Goal: Task Accomplishment & Management: Manage account settings

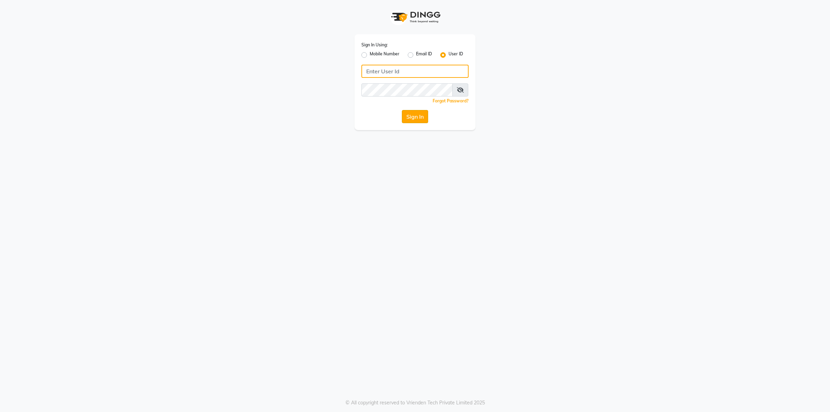
type input "Beauty"
click at [419, 117] on button "Sign In" at bounding box center [415, 116] width 26 height 13
click at [419, 117] on div "Sign In" at bounding box center [414, 116] width 107 height 13
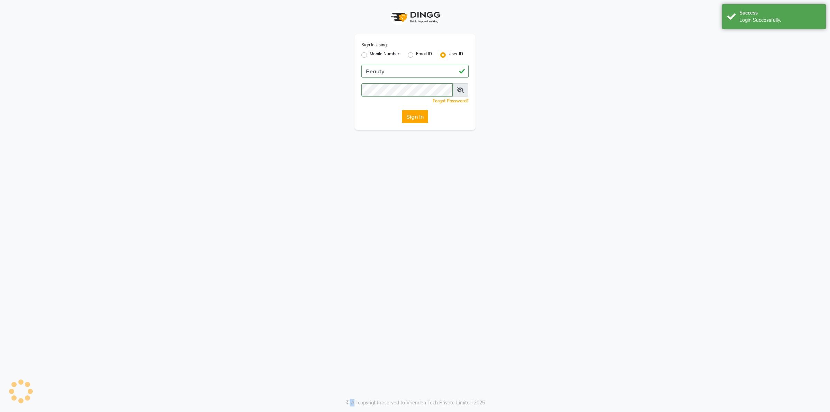
select select "100"
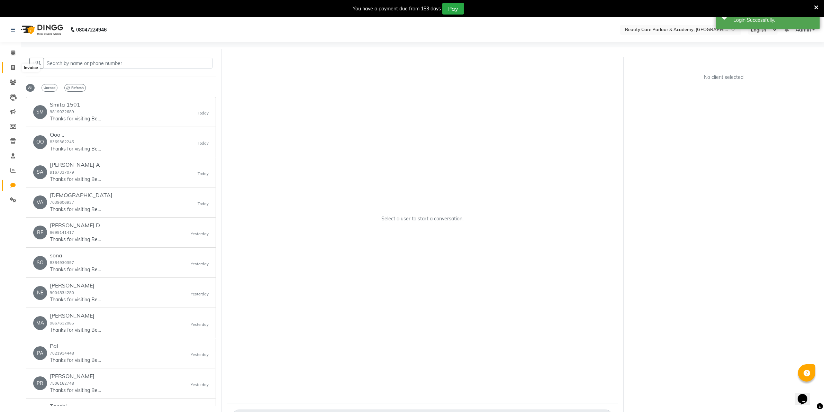
click at [11, 68] on icon at bounding box center [13, 67] width 4 height 5
select select "8049"
select select "service"
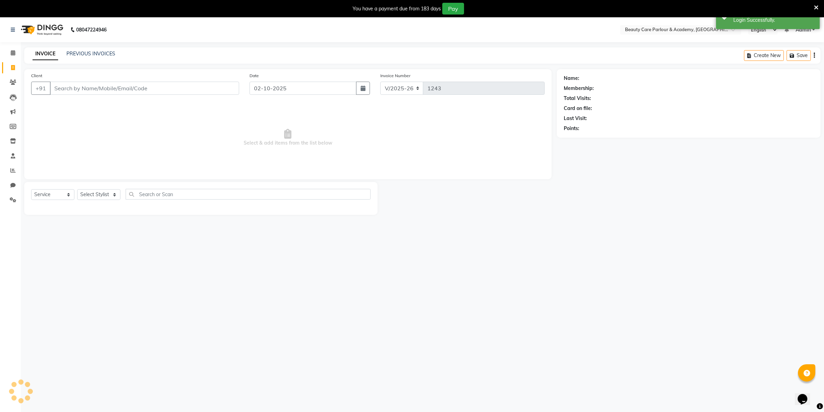
scroll to position [17, 0]
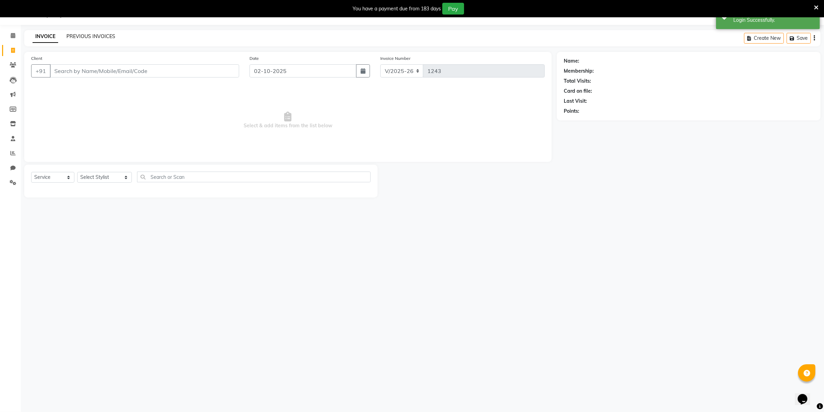
click at [92, 35] on link "PREVIOUS INVOICES" at bounding box center [90, 36] width 49 height 6
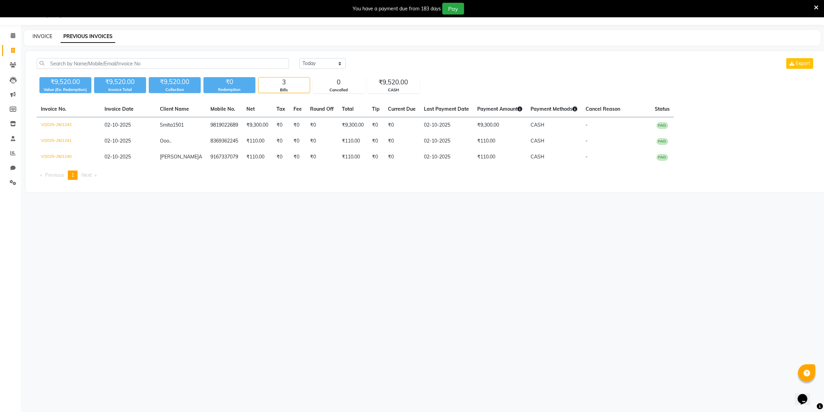
click at [45, 37] on link "INVOICE" at bounding box center [43, 36] width 20 height 6
select select "8049"
select select "service"
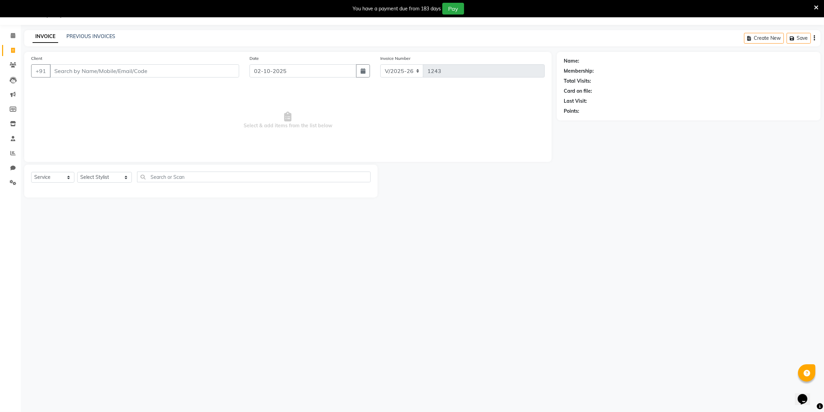
click at [65, 71] on input "Client" at bounding box center [144, 70] width 189 height 13
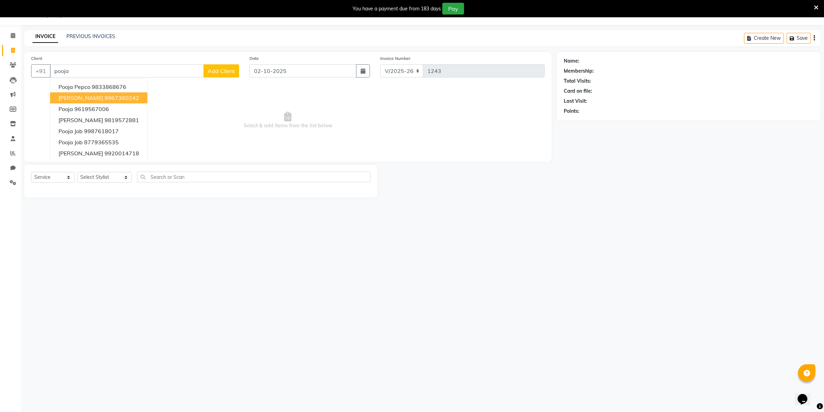
click at [94, 98] on button "[PERSON_NAME] 9967360242" at bounding box center [98, 97] width 97 height 11
type input "9967360242"
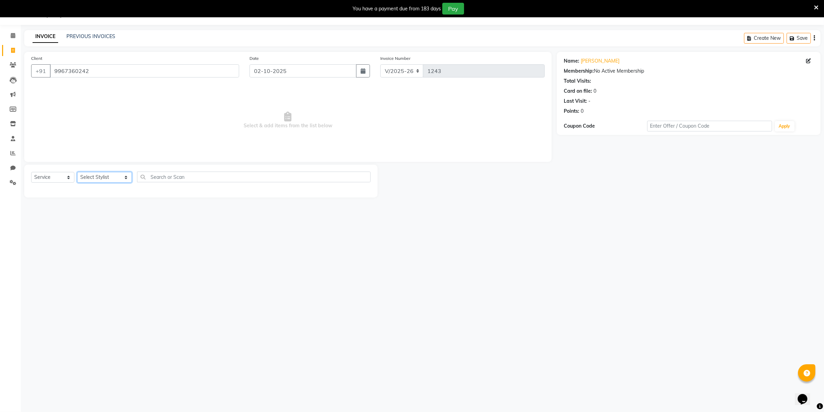
click at [90, 177] on select "Select Stylist [PERSON_NAME] [PERSON_NAME] (Beautician) [PERSON_NAME] [PERSON_N…" at bounding box center [104, 177] width 55 height 11
select select "80220"
click at [77, 172] on select "Select Stylist [PERSON_NAME] [PERSON_NAME] (Beautician) [PERSON_NAME] [PERSON_N…" at bounding box center [104, 177] width 55 height 11
drag, startPoint x: 365, startPoint y: 252, endPoint x: 343, endPoint y: 259, distance: 23.1
drag, startPoint x: 343, startPoint y: 259, endPoint x: 300, endPoint y: 251, distance: 44.4
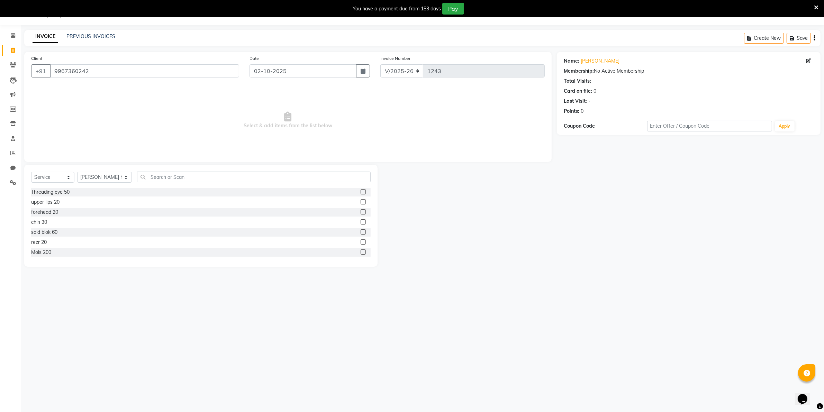
click at [300, 251] on div "Mols 200" at bounding box center [200, 252] width 339 height 9
drag, startPoint x: 367, startPoint y: 251, endPoint x: 358, endPoint y: 253, distance: 8.8
drag, startPoint x: 358, startPoint y: 253, endPoint x: 406, endPoint y: 284, distance: 57.4
click at [406, 284] on div "08047224946 Select Location × Beauty Care Parlour & Academy, Kandivali West Eng…" at bounding box center [412, 206] width 824 height 412
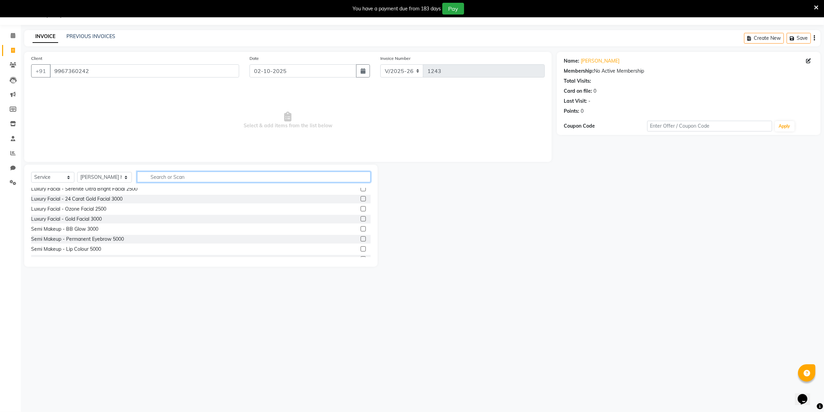
click at [148, 176] on input "text" at bounding box center [253, 177] width 233 height 11
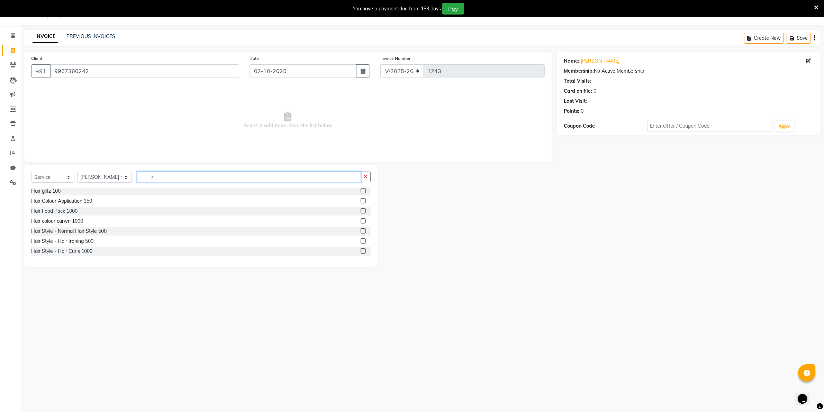
scroll to position [0, 0]
type input "iro"
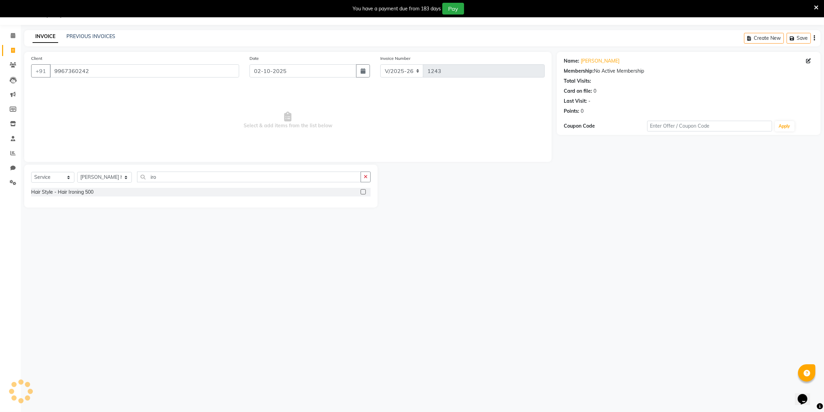
click at [362, 193] on label at bounding box center [362, 191] width 5 height 5
click at [362, 193] on input "checkbox" at bounding box center [362, 192] width 4 height 4
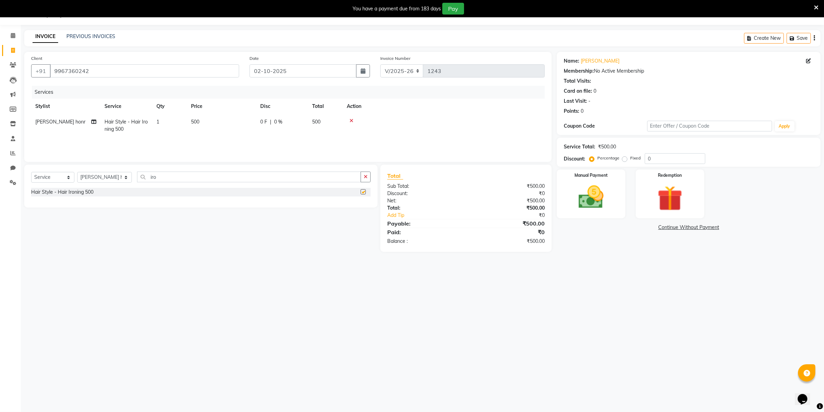
checkbox input "false"
click at [164, 120] on td "1" at bounding box center [169, 125] width 35 height 23
select select "80220"
click at [195, 122] on input "1" at bounding box center [202, 123] width 26 height 11
type input "2"
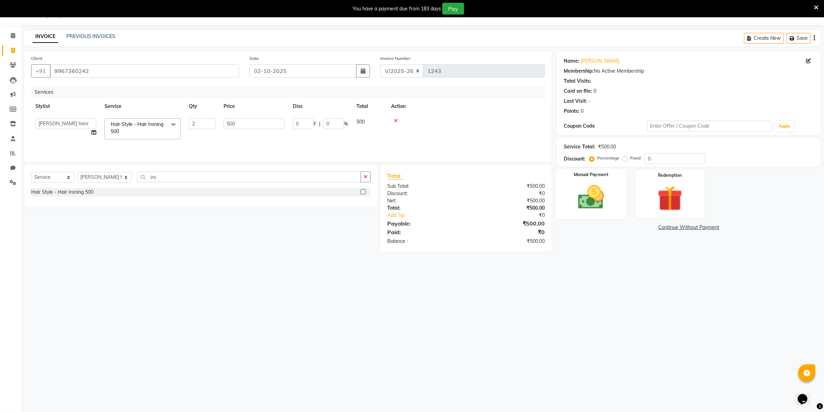
click at [585, 203] on img at bounding box center [590, 197] width 43 height 30
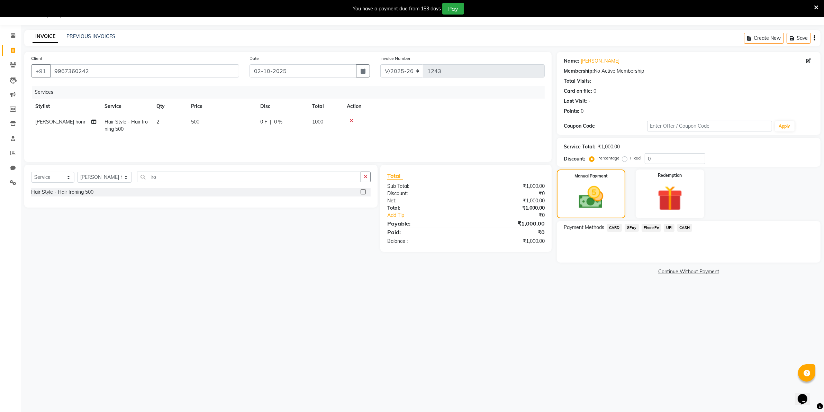
click at [689, 227] on span "CASH" at bounding box center [684, 228] width 15 height 8
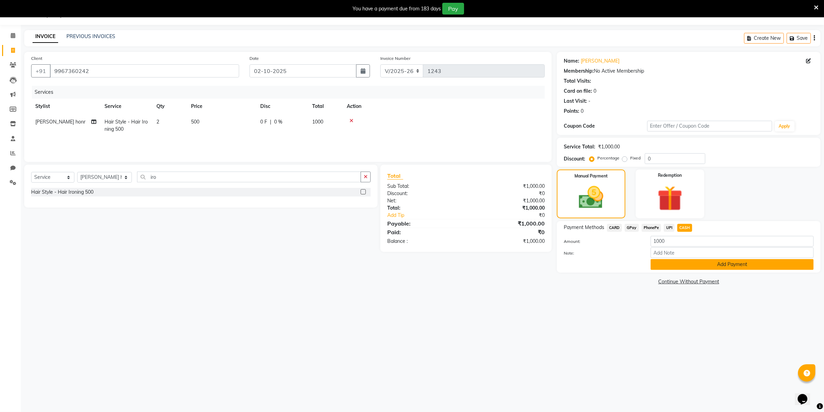
click at [687, 264] on button "Add Payment" at bounding box center [731, 264] width 163 height 11
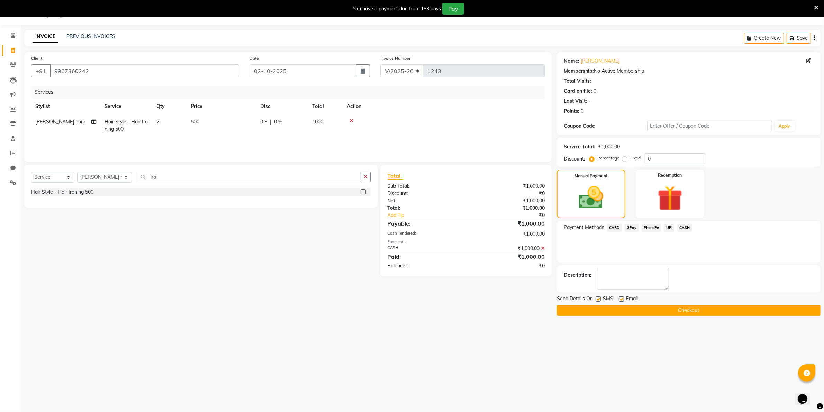
click at [669, 312] on button "Checkout" at bounding box center [689, 310] width 264 height 11
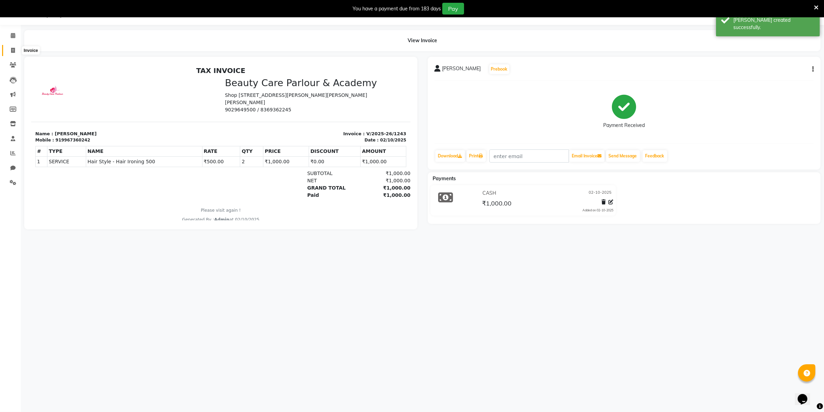
click at [11, 49] on icon at bounding box center [13, 50] width 4 height 5
select select "8049"
select select "service"
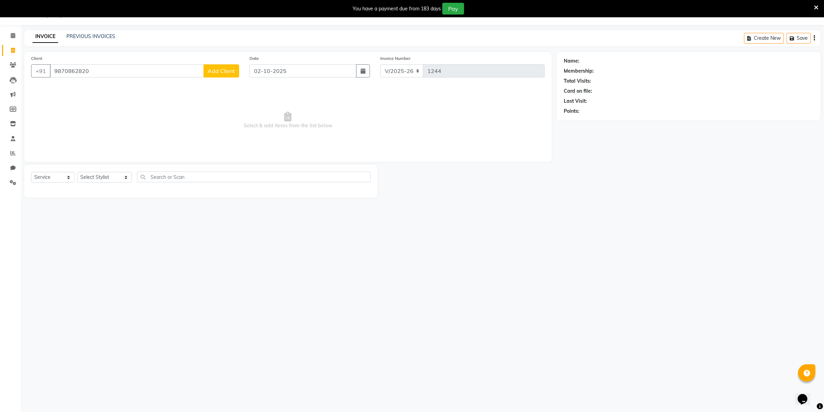
type input "9870862820"
click at [215, 70] on span "Add Client" at bounding box center [221, 70] width 27 height 7
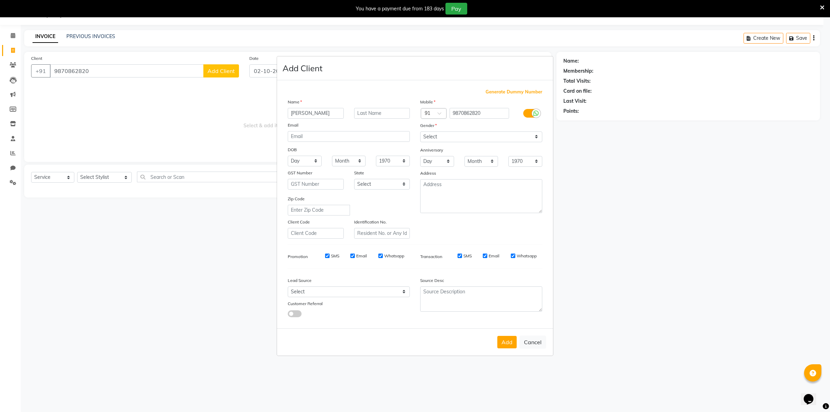
type input "[PERSON_NAME]"
click at [534, 137] on select "Select [DEMOGRAPHIC_DATA] [DEMOGRAPHIC_DATA] Other Prefer Not To Say" at bounding box center [481, 136] width 122 height 11
select select "[DEMOGRAPHIC_DATA]"
click at [420, 132] on select "Select [DEMOGRAPHIC_DATA] [DEMOGRAPHIC_DATA] Other Prefer Not To Say" at bounding box center [481, 136] width 122 height 11
click at [505, 342] on button "Add" at bounding box center [506, 342] width 19 height 12
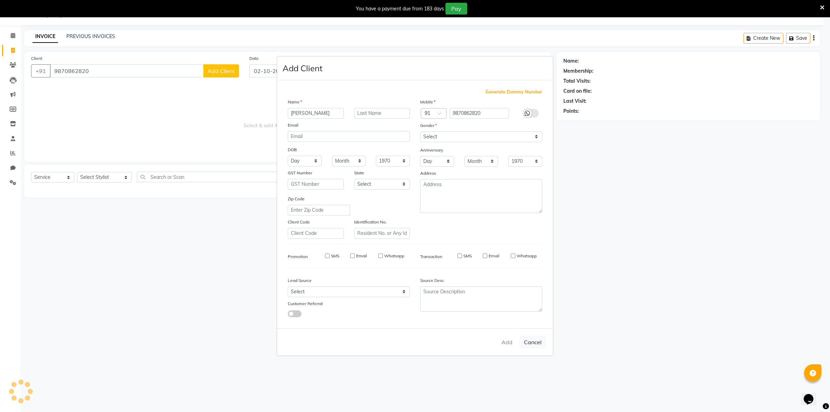
select select
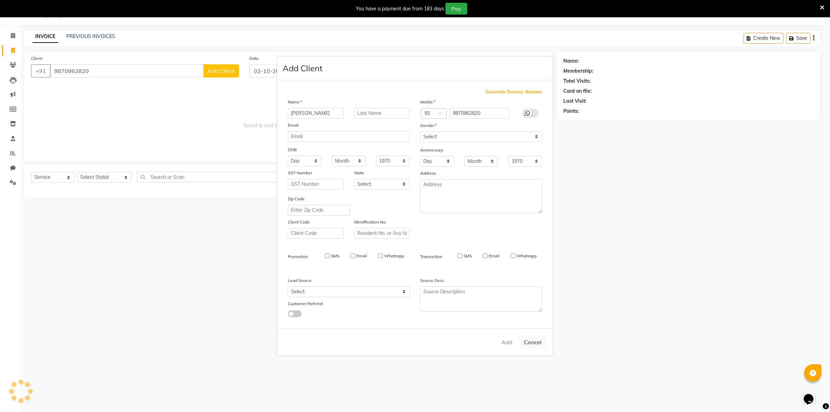
select select
checkbox input "false"
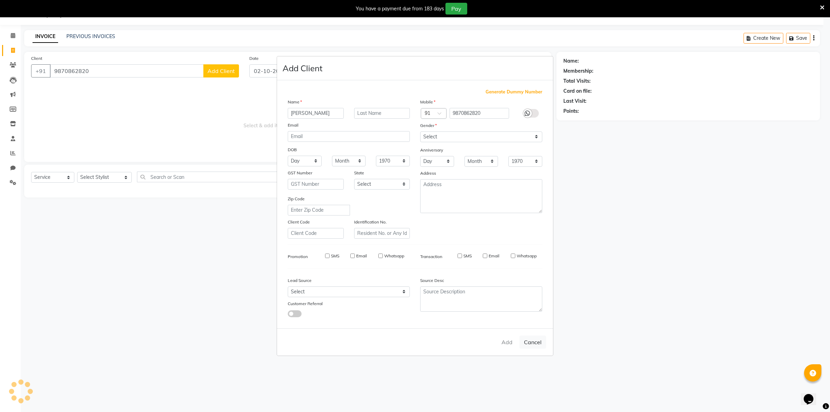
checkbox input "false"
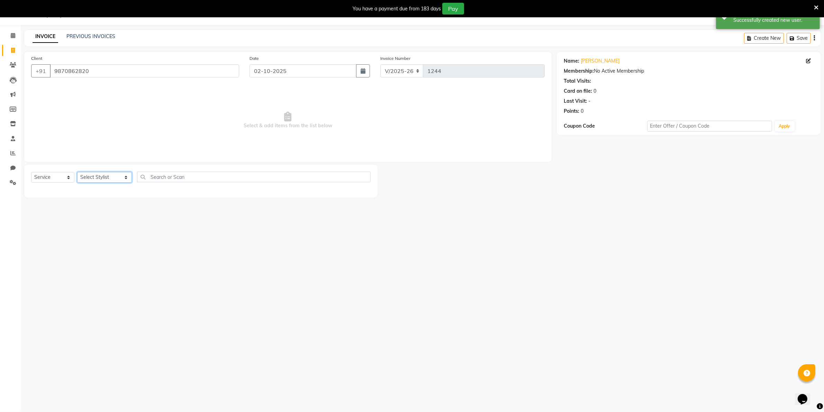
click at [103, 174] on select "Select Stylist [PERSON_NAME] [PERSON_NAME] (Beautician) [PERSON_NAME] [PERSON_N…" at bounding box center [104, 177] width 55 height 11
select select "80220"
click at [77, 172] on select "Select Stylist [PERSON_NAME] [PERSON_NAME] (Beautician) [PERSON_NAME] [PERSON_N…" at bounding box center [104, 177] width 55 height 11
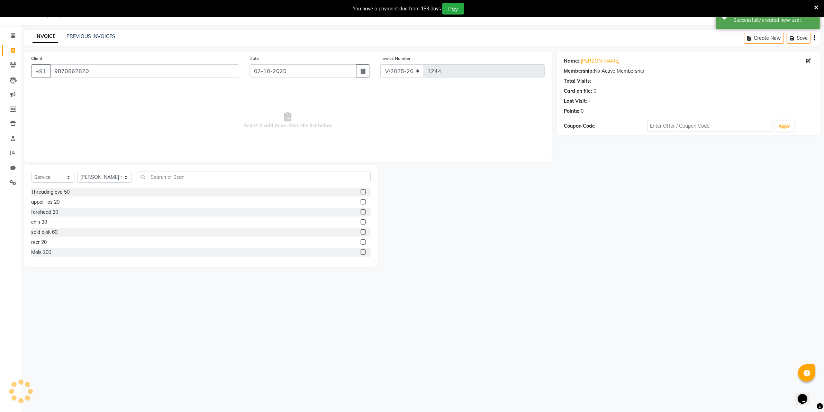
click at [360, 191] on label at bounding box center [362, 191] width 5 height 5
click at [360, 191] on input "checkbox" at bounding box center [362, 192] width 4 height 4
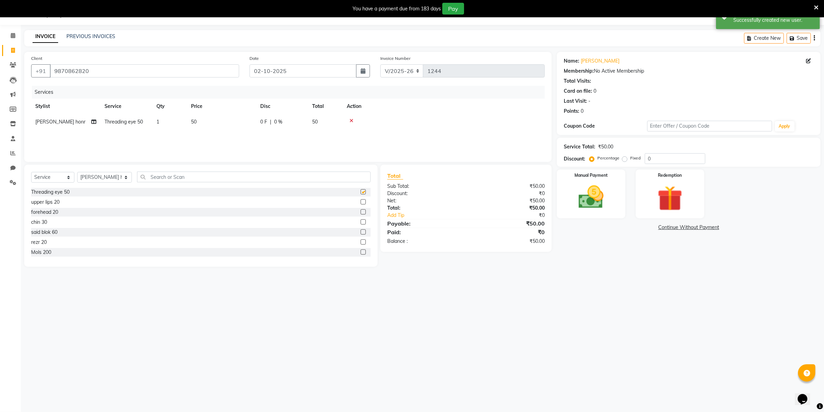
checkbox input "false"
click at [593, 199] on img at bounding box center [590, 197] width 43 height 30
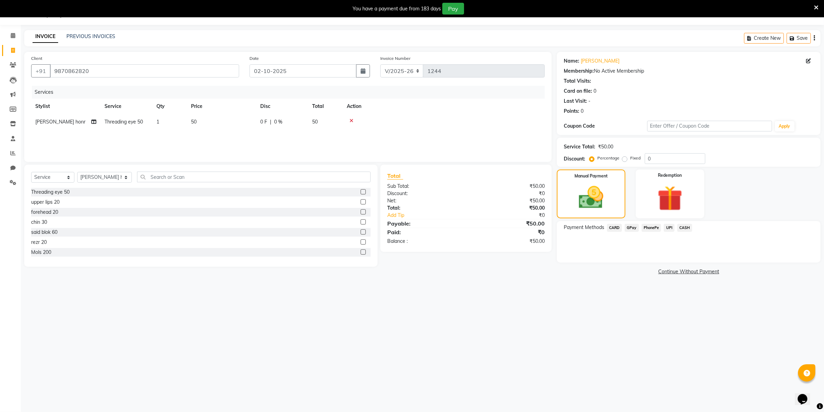
click at [685, 225] on span "CASH" at bounding box center [684, 228] width 15 height 8
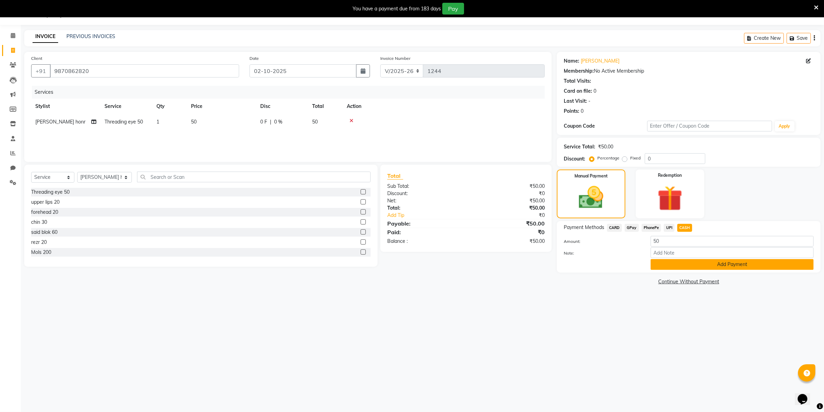
click at [671, 263] on button "Add Payment" at bounding box center [731, 264] width 163 height 11
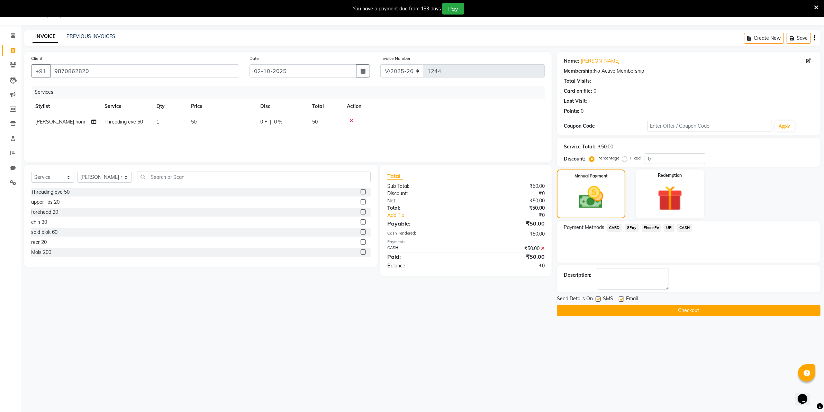
click at [662, 311] on button "Checkout" at bounding box center [689, 310] width 264 height 11
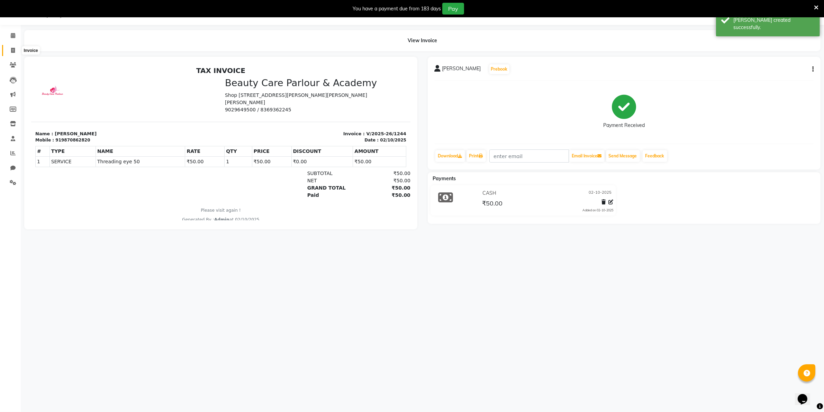
click at [14, 51] on icon at bounding box center [13, 50] width 4 height 5
select select "service"
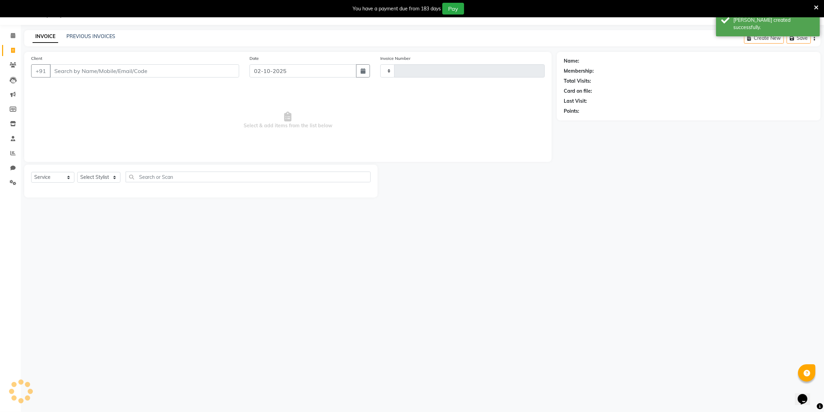
type input "1245"
select select "8049"
click at [148, 175] on input "text" at bounding box center [253, 177] width 233 height 11
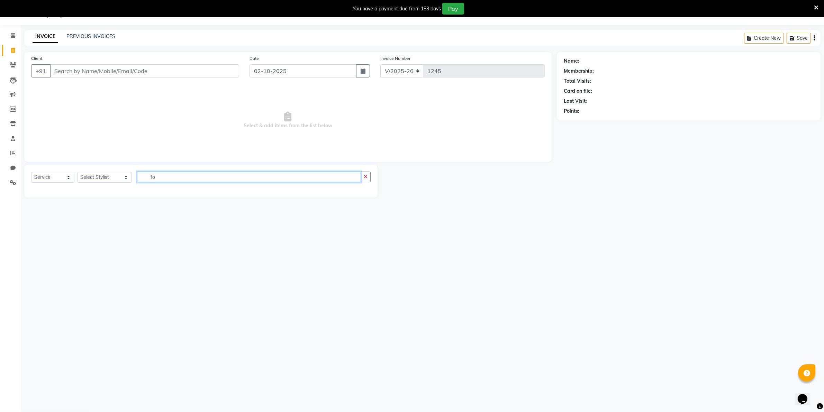
type input "f"
click at [12, 182] on icon at bounding box center [13, 182] width 7 height 5
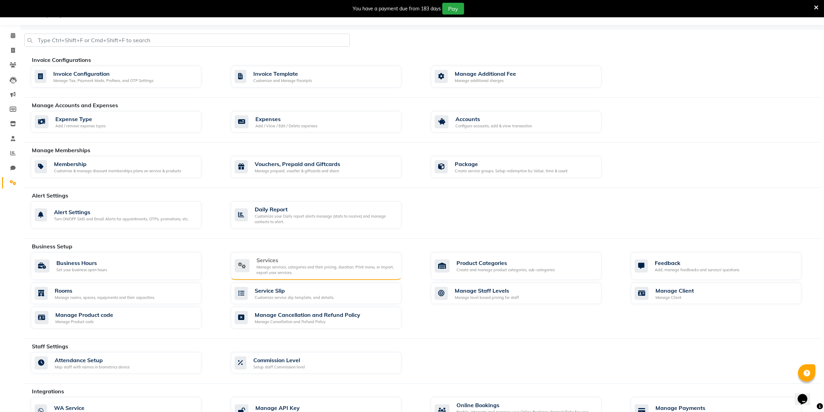
click at [274, 265] on div "Manage services, categories and their pricing, duration. Print menu, or import,…" at bounding box center [325, 269] width 139 height 11
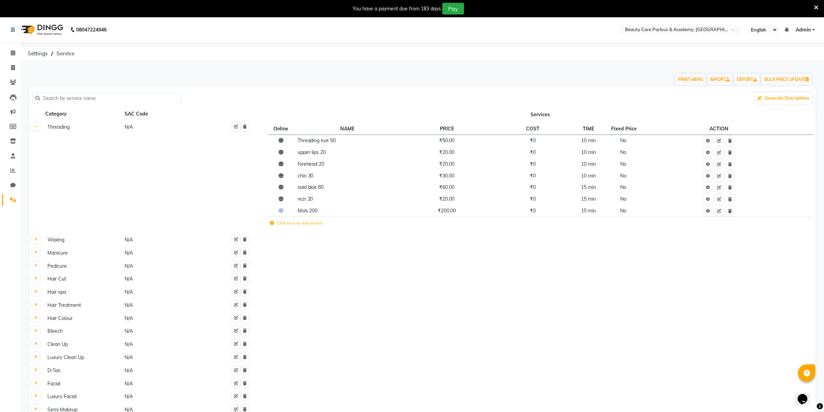
click at [67, 52] on span "Service" at bounding box center [65, 53] width 25 height 12
click at [785, 99] on span "Generate Descriptions" at bounding box center [786, 97] width 44 height 5
click at [719, 100] on div "Generate Descriptions" at bounding box center [422, 98] width 780 height 13
click at [40, 53] on span "Settings" at bounding box center [37, 53] width 27 height 12
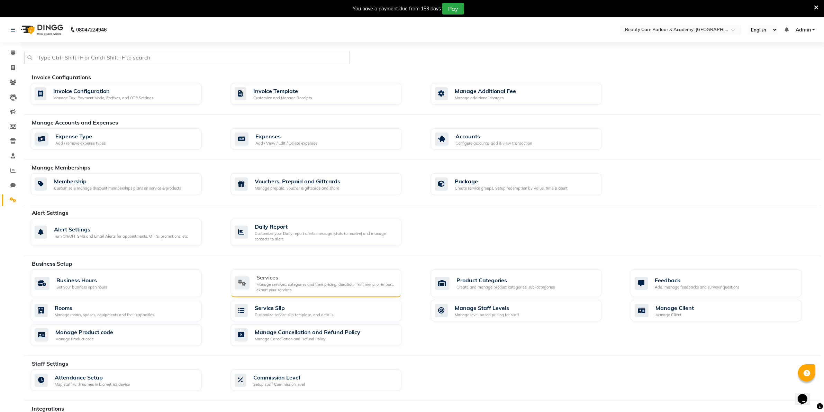
click at [331, 285] on div "Manage services, categories and their pricing, duration. Print menu, or import,…" at bounding box center [325, 287] width 139 height 11
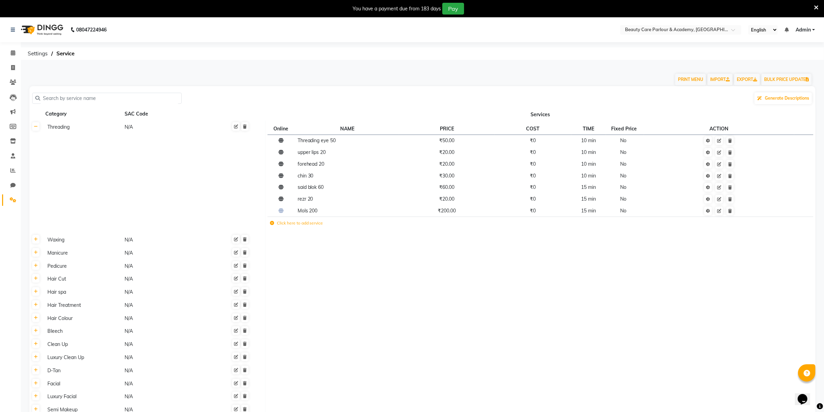
click at [48, 97] on input "text" at bounding box center [109, 98] width 138 height 11
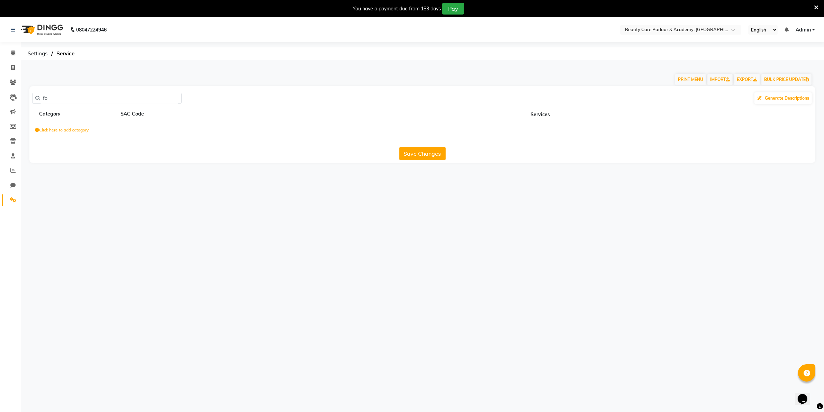
type input "f"
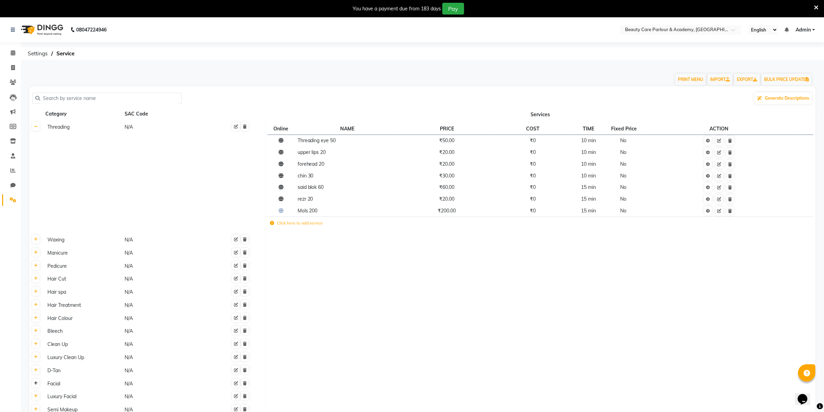
click at [35, 384] on icon at bounding box center [36, 383] width 4 height 4
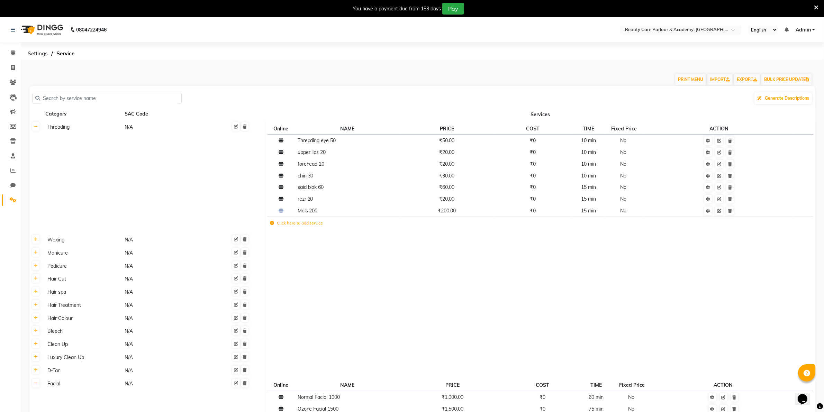
drag, startPoint x: 826, startPoint y: 408, endPoint x: 661, endPoint y: 370, distance: 169.6
click at [661, 370] on td at bounding box center [540, 370] width 550 height 13
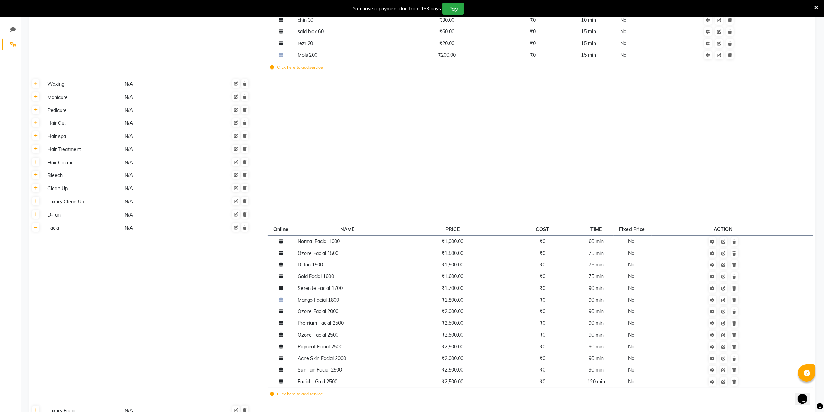
scroll to position [173, 0]
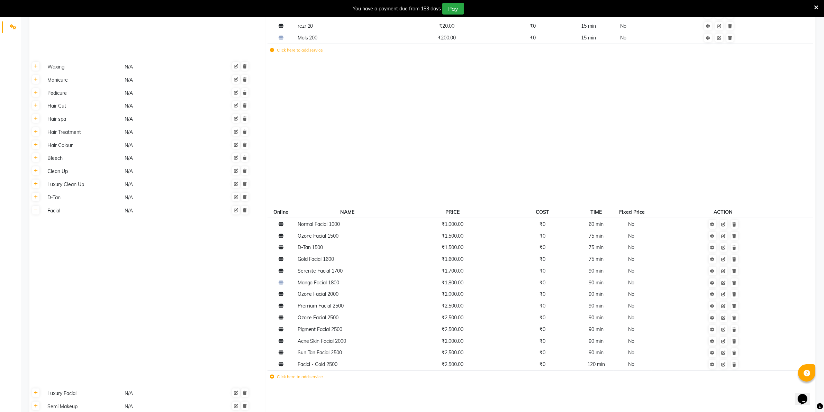
click at [296, 380] on td "Click here to add service" at bounding box center [422, 377] width 311 height 14
click at [308, 381] on td "Click here to add service" at bounding box center [422, 377] width 311 height 14
click at [272, 376] on icon at bounding box center [272, 377] width 4 height 4
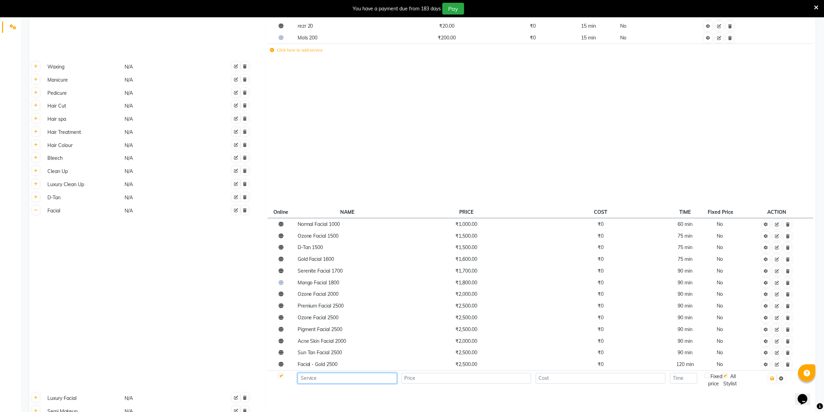
click at [305, 378] on input at bounding box center [346, 378] width 99 height 11
type input "Foot massage"
click at [418, 376] on input "number" at bounding box center [466, 378] width 130 height 11
type input "300"
click at [680, 378] on input "number" at bounding box center [683, 378] width 27 height 11
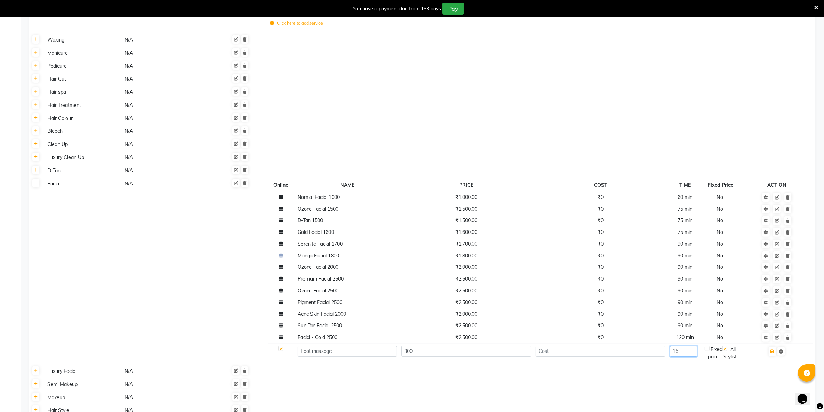
scroll to position [208, 0]
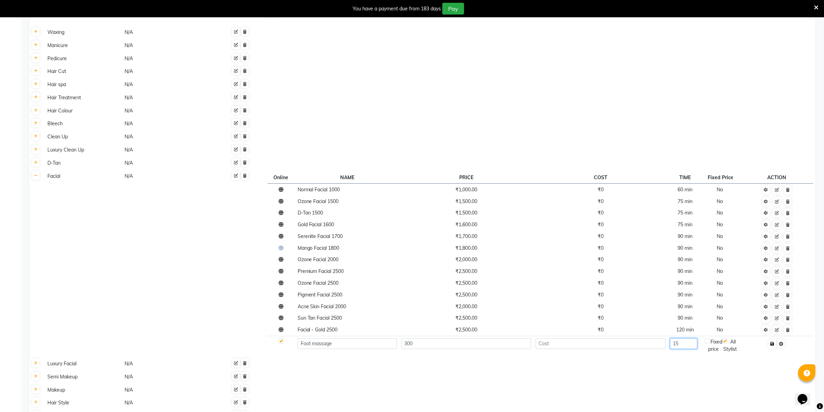
type input "15"
click at [772, 344] on icon "button" at bounding box center [772, 344] width 4 height 4
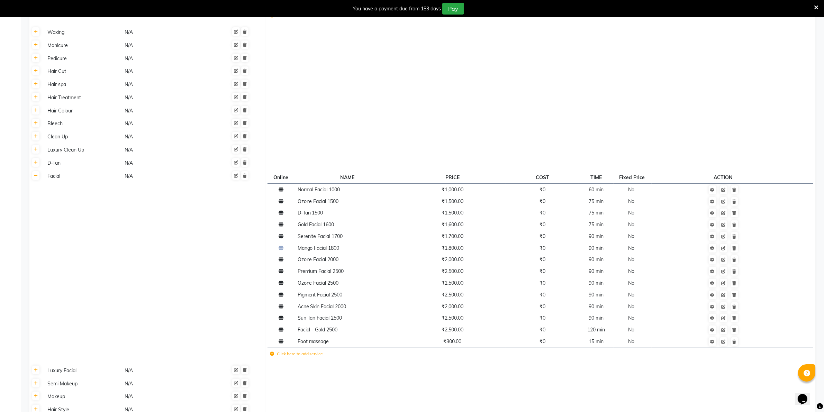
click at [37, 179] on th at bounding box center [35, 266] width 13 height 194
click at [36, 175] on icon at bounding box center [36, 176] width 4 height 4
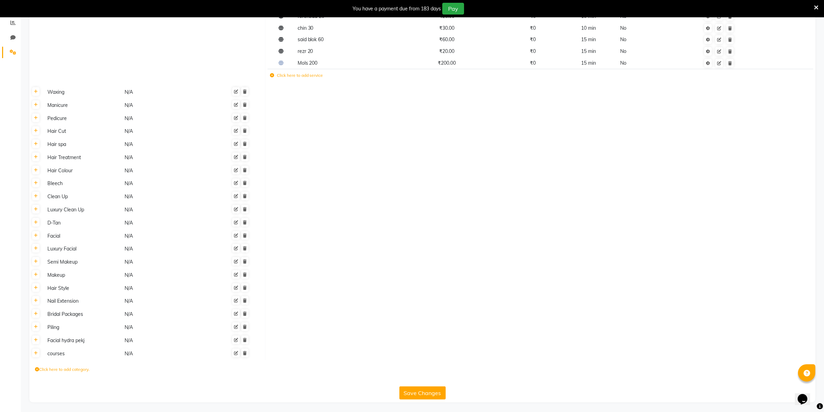
click at [423, 393] on button "Save Changes" at bounding box center [422, 392] width 46 height 13
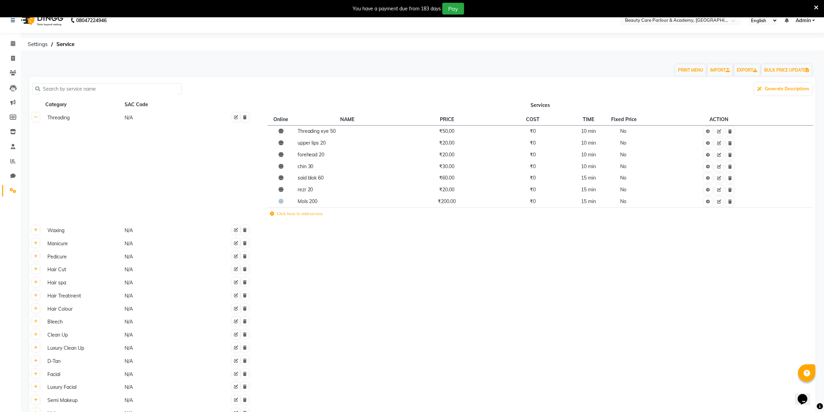
scroll to position [0, 0]
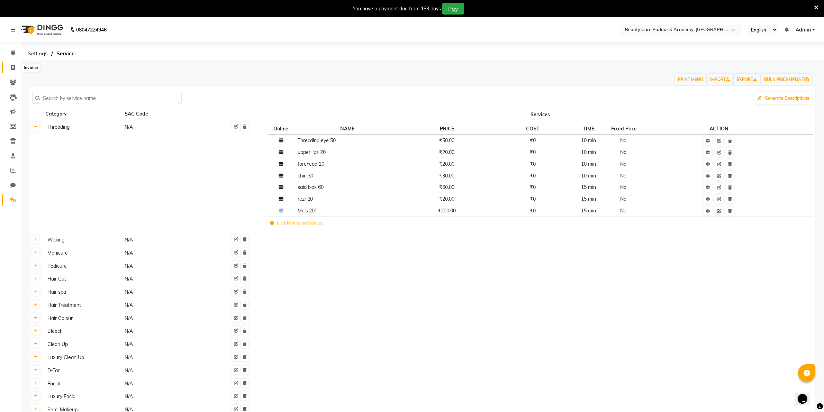
click at [11, 68] on icon at bounding box center [13, 67] width 4 height 5
select select "8049"
select select "service"
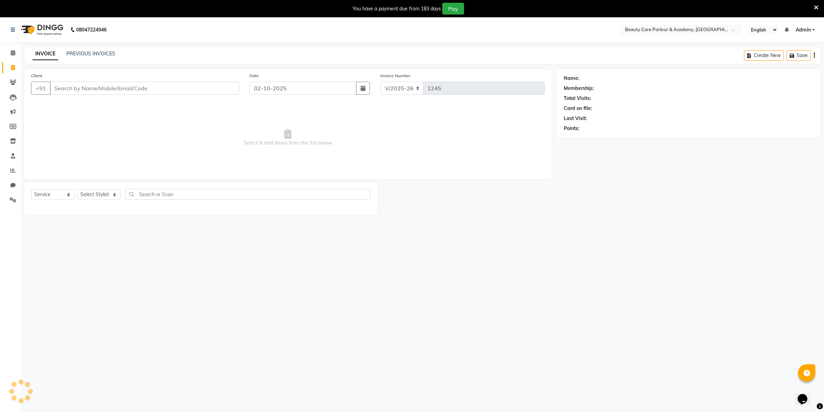
scroll to position [17, 0]
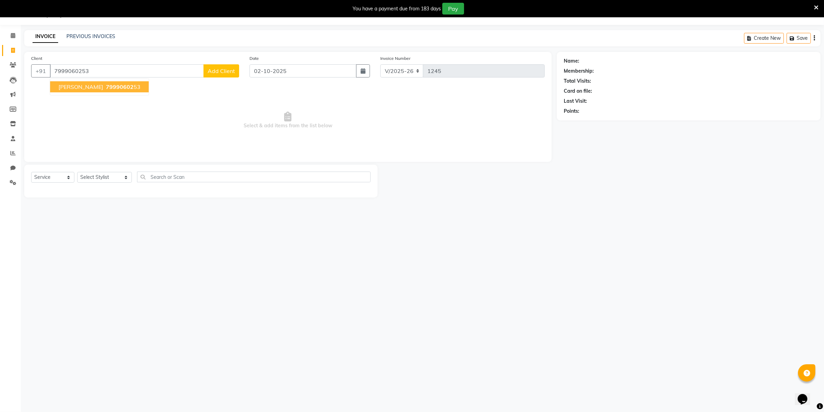
type input "7999060253"
click at [106, 87] on span "79990602" at bounding box center [120, 86] width 28 height 7
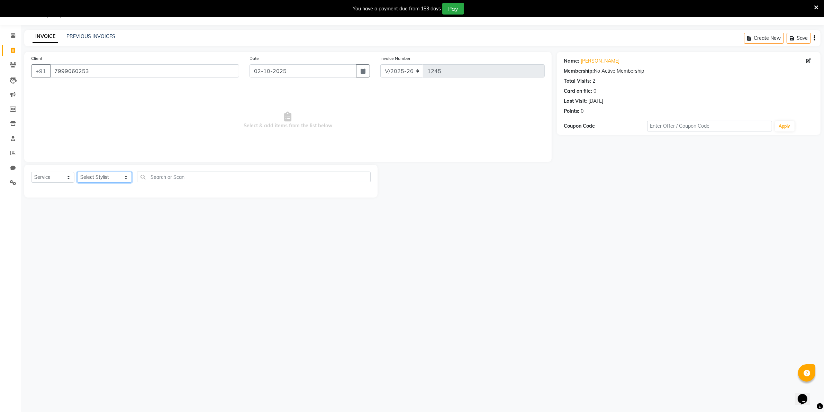
click at [104, 175] on select "Select Stylist [PERSON_NAME] [PERSON_NAME] (Beautician) [PERSON_NAME] [PERSON_N…" at bounding box center [104, 177] width 55 height 11
select select "72763"
click at [77, 172] on select "Select Stylist [PERSON_NAME] [PERSON_NAME] (Beautician) [PERSON_NAME] [PERSON_N…" at bounding box center [104, 177] width 55 height 11
click at [360, 192] on label at bounding box center [362, 191] width 5 height 5
click at [360, 192] on input "checkbox" at bounding box center [362, 192] width 4 height 4
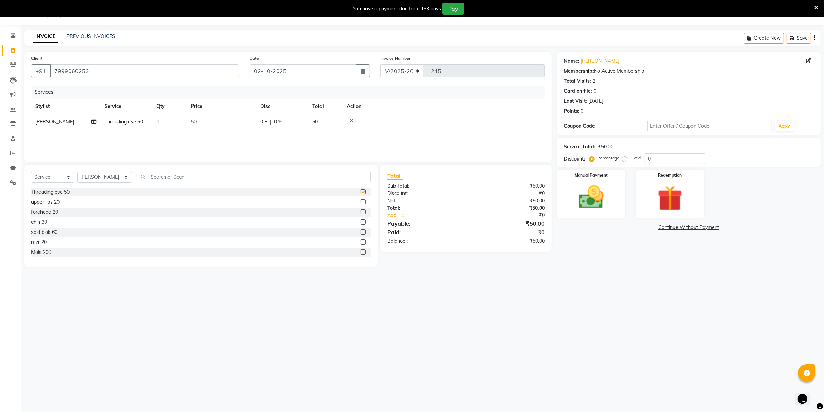
checkbox input "false"
click at [360, 203] on label at bounding box center [362, 201] width 5 height 5
click at [360, 203] on input "checkbox" at bounding box center [362, 202] width 4 height 4
checkbox input "false"
click at [576, 190] on img at bounding box center [590, 197] width 43 height 30
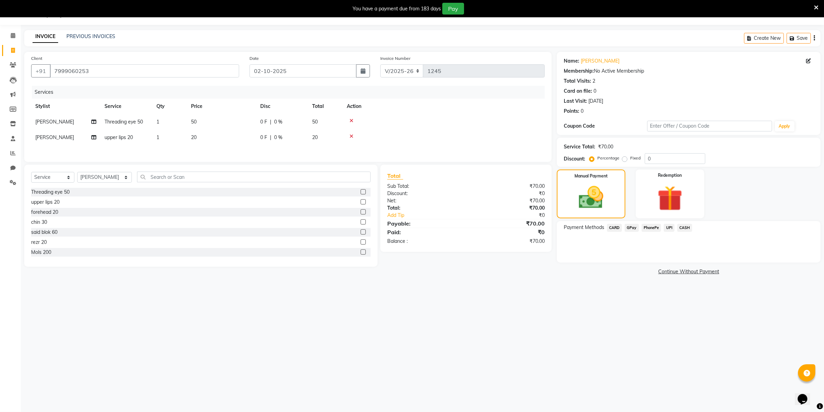
click at [684, 227] on span "CASH" at bounding box center [684, 228] width 15 height 8
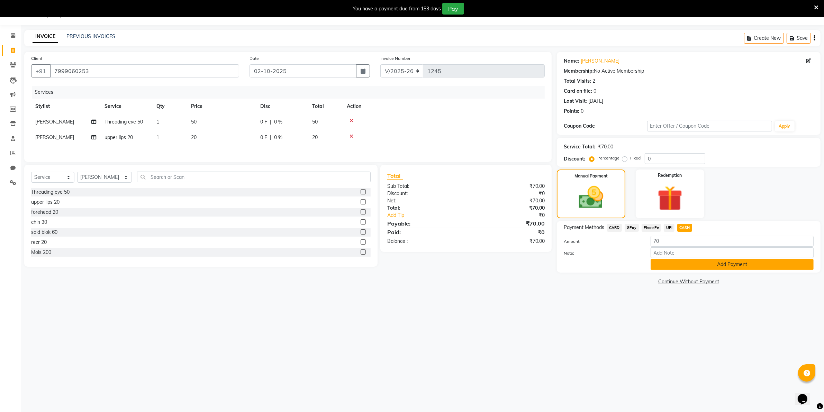
click at [687, 263] on button "Add Payment" at bounding box center [731, 264] width 163 height 11
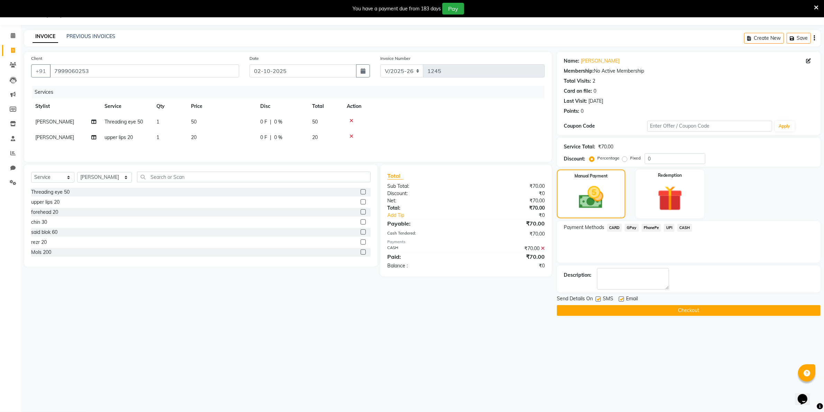
click at [686, 309] on button "Checkout" at bounding box center [689, 310] width 264 height 11
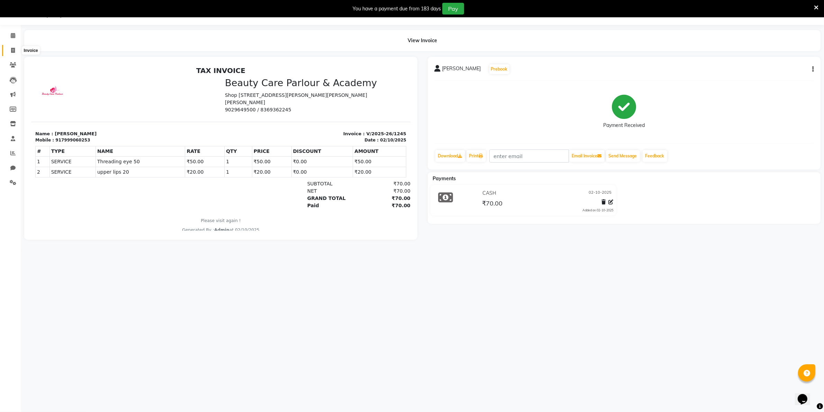
click at [12, 49] on icon at bounding box center [13, 50] width 4 height 5
select select "service"
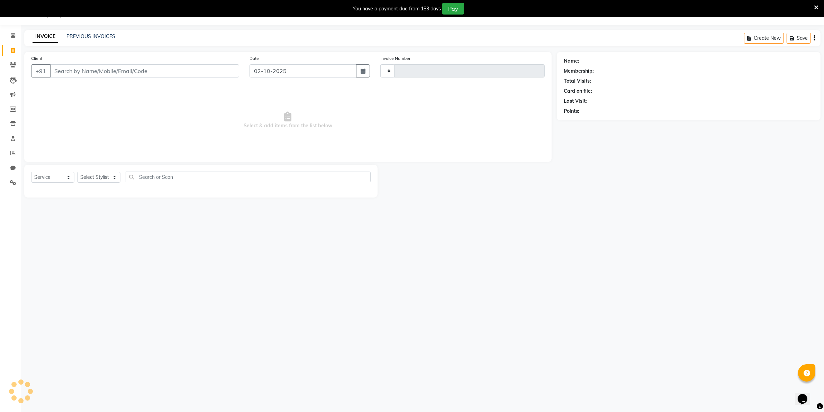
type input "1246"
select select "8049"
click at [57, 70] on input "Client" at bounding box center [144, 70] width 189 height 13
click at [55, 69] on input "Client" at bounding box center [144, 70] width 189 height 13
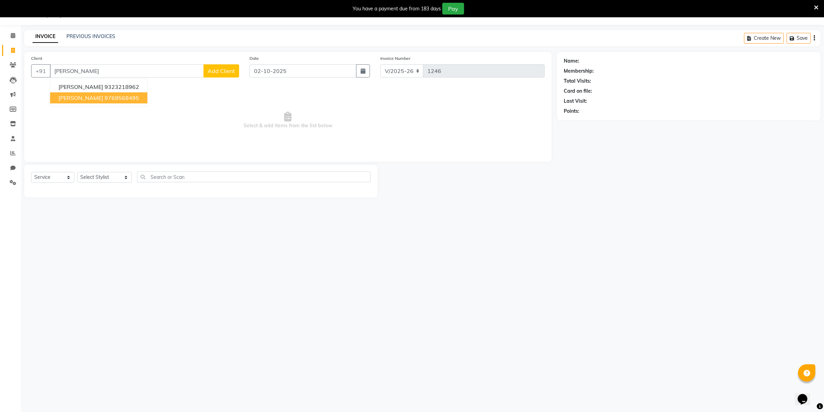
click at [89, 98] on span "[PERSON_NAME]" at bounding box center [80, 97] width 45 height 7
type input "9769568495"
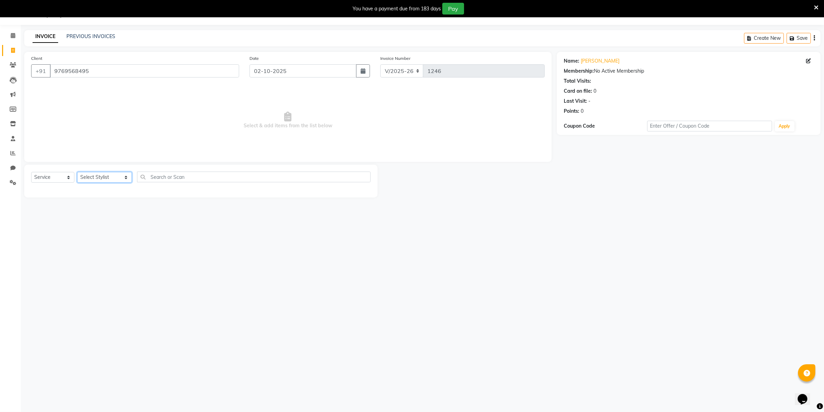
click at [99, 177] on select "Select Stylist [PERSON_NAME] [PERSON_NAME] (Beautician) [PERSON_NAME] [PERSON_N…" at bounding box center [104, 177] width 55 height 11
select select "80220"
click at [77, 172] on select "Select Stylist [PERSON_NAME] [PERSON_NAME] (Beautician) [PERSON_NAME] [PERSON_N…" at bounding box center [104, 177] width 55 height 11
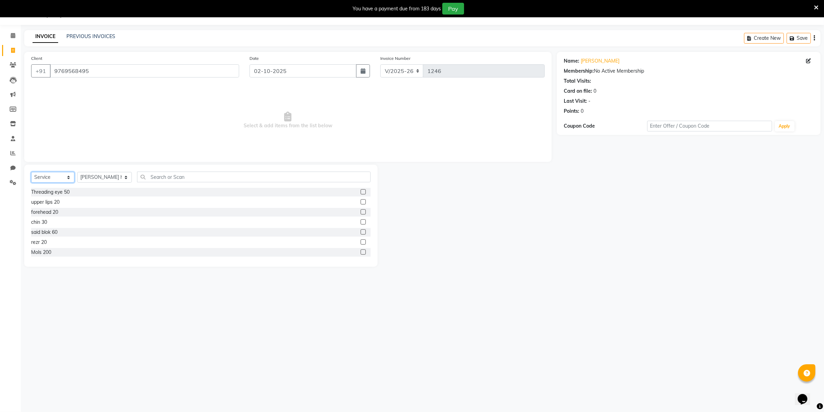
click at [58, 177] on select "Select Service Product Membership Package Voucher Prepaid Gift Card" at bounding box center [52, 177] width 43 height 11
select select "product"
click at [31, 172] on select "Select Service Product Membership Package Voucher Prepaid Gift Card" at bounding box center [52, 177] width 43 height 11
click at [147, 175] on input "text" at bounding box center [253, 177] width 233 height 11
type input "m"
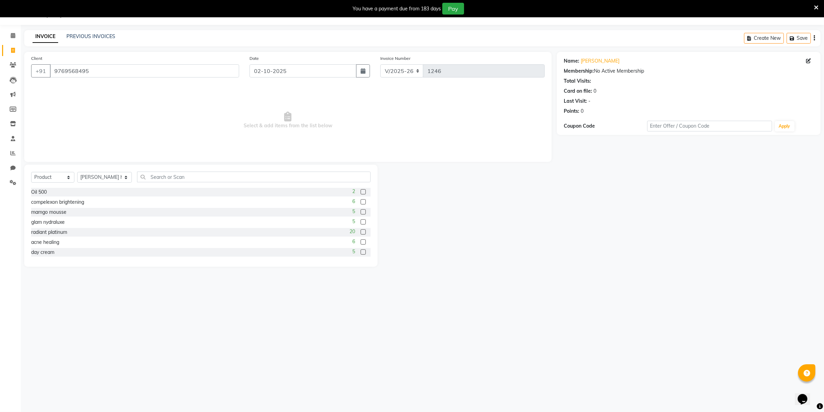
click at [124, 190] on div "Oil 500 2" at bounding box center [200, 192] width 339 height 9
click at [360, 237] on label at bounding box center [362, 236] width 5 height 5
click at [360, 237] on input "checkbox" at bounding box center [362, 237] width 4 height 4
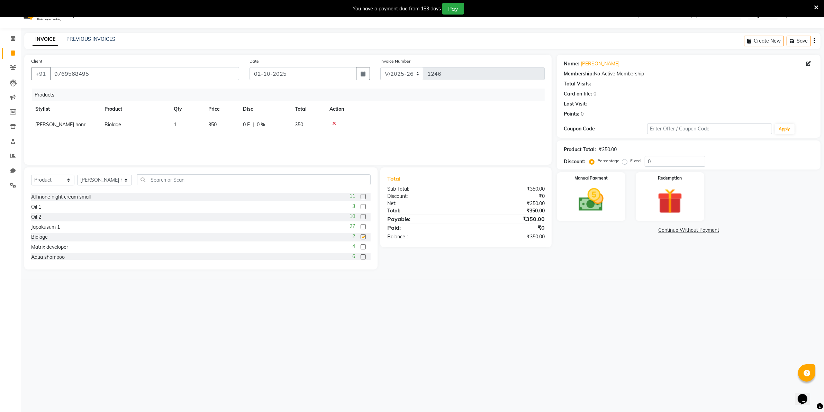
checkbox input "false"
click at [334, 122] on icon at bounding box center [334, 123] width 4 height 5
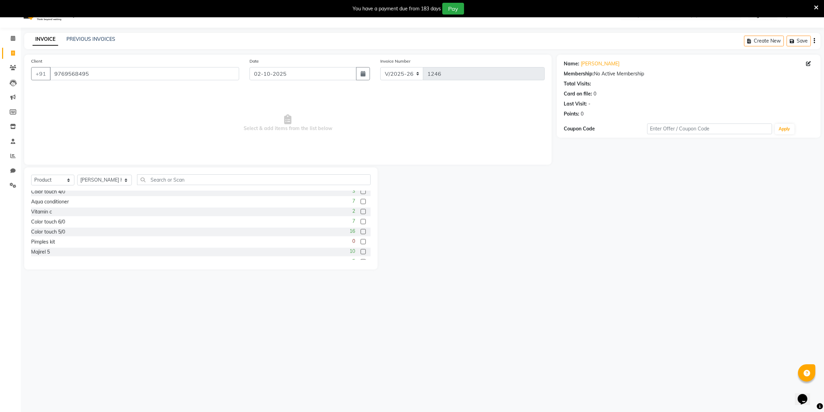
scroll to position [432, 0]
click at [11, 53] on icon at bounding box center [13, 53] width 4 height 5
select select "service"
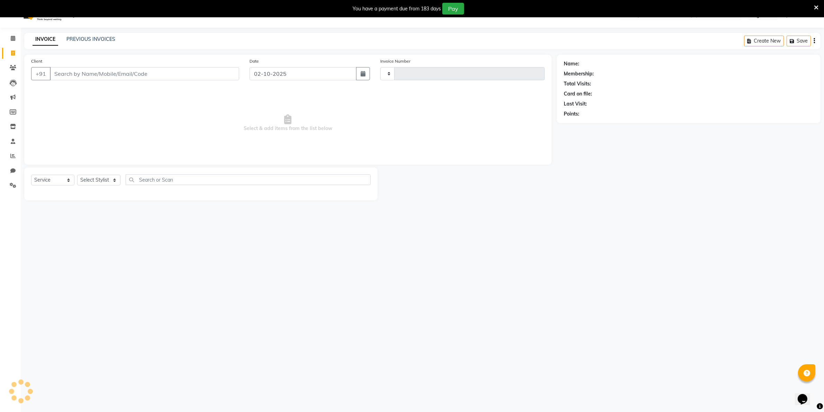
type input "1246"
select select "8049"
click at [55, 73] on input "Client" at bounding box center [144, 73] width 189 height 13
click at [75, 91] on span "Aegiya" at bounding box center [67, 89] width 19 height 7
type input "8209637644"
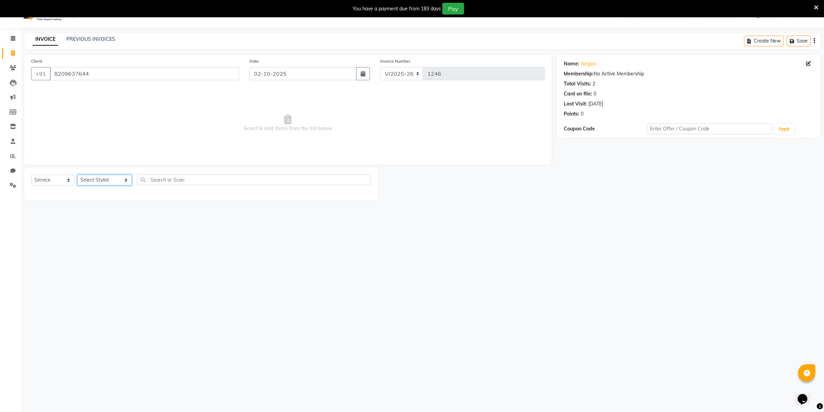
click at [87, 178] on select "Select Stylist [PERSON_NAME] [PERSON_NAME] (Beautician) [PERSON_NAME] [PERSON_N…" at bounding box center [104, 180] width 55 height 11
select select "89330"
click at [77, 175] on select "Select Stylist [PERSON_NAME] [PERSON_NAME] (Beautician) [PERSON_NAME] [PERSON_N…" at bounding box center [104, 180] width 55 height 11
drag, startPoint x: 357, startPoint y: 194, endPoint x: 337, endPoint y: 199, distance: 20.6
drag, startPoint x: 337, startPoint y: 199, endPoint x: 311, endPoint y: 201, distance: 25.3
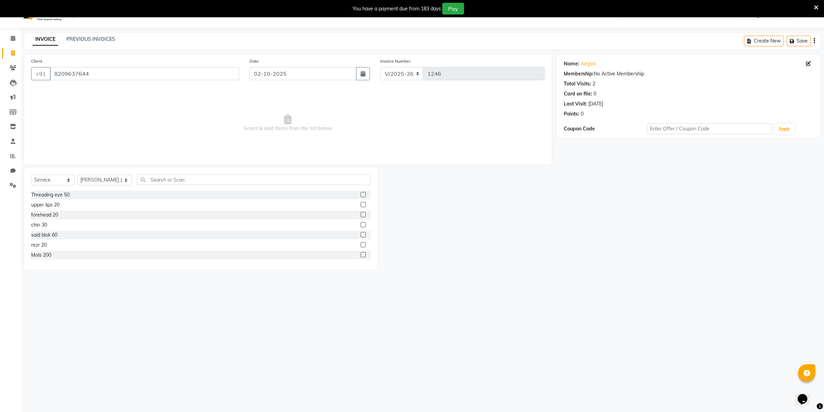
drag, startPoint x: 311, startPoint y: 201, endPoint x: 402, endPoint y: 183, distance: 92.9
click at [402, 183] on div at bounding box center [466, 218] width 179 height 102
click at [360, 194] on label at bounding box center [362, 194] width 5 height 5
click at [360, 194] on input "checkbox" at bounding box center [362, 195] width 4 height 4
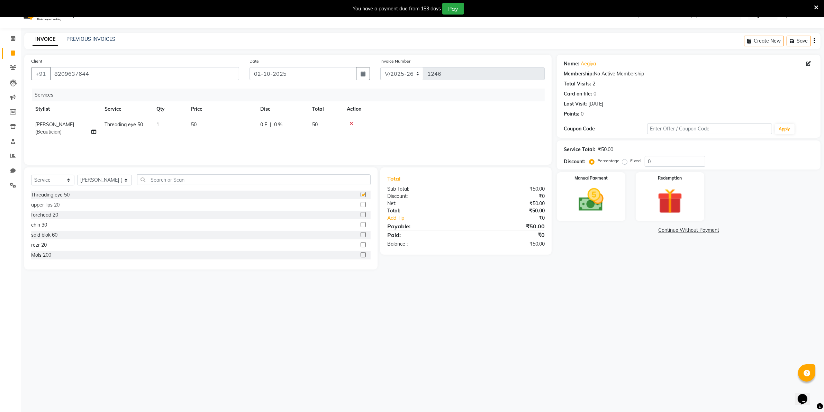
checkbox input "false"
click at [360, 213] on label at bounding box center [362, 211] width 5 height 5
click at [360, 213] on input "checkbox" at bounding box center [362, 211] width 4 height 4
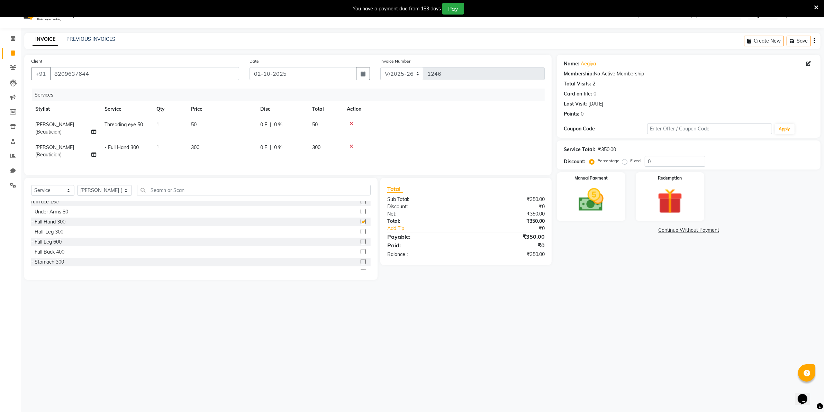
checkbox input "false"
click at [360, 244] on label at bounding box center [362, 241] width 5 height 5
click at [360, 244] on input "checkbox" at bounding box center [362, 242] width 4 height 4
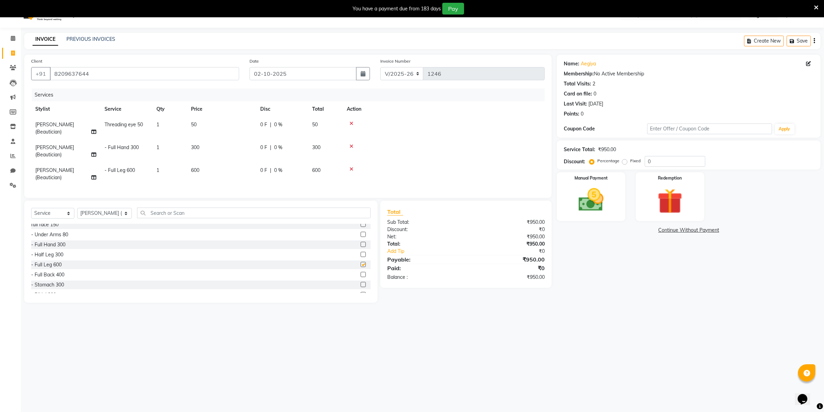
checkbox input "false"
drag, startPoint x: 367, startPoint y: 295, endPoint x: 347, endPoint y: 302, distance: 21.2
drag, startPoint x: 347, startPoint y: 302, endPoint x: 369, endPoint y: 315, distance: 25.8
drag, startPoint x: 369, startPoint y: 315, endPoint x: 323, endPoint y: 286, distance: 54.4
click at [323, 286] on div "- Stomach 300" at bounding box center [200, 285] width 339 height 9
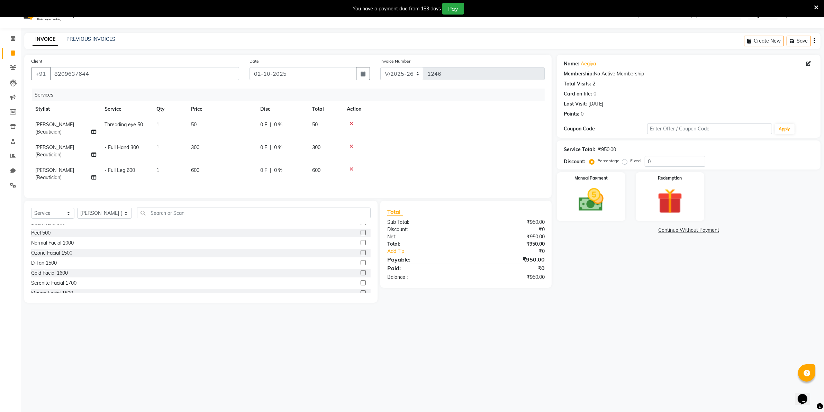
scroll to position [1176, 0]
click at [360, 288] on label at bounding box center [362, 285] width 5 height 5
click at [360, 288] on input "checkbox" at bounding box center [362, 286] width 4 height 4
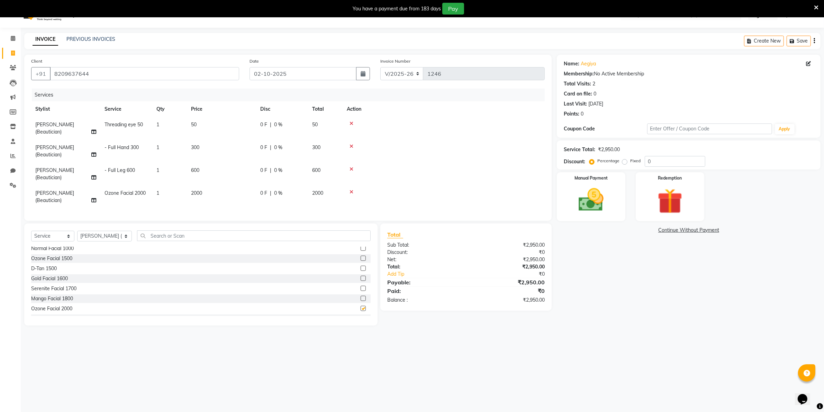
checkbox input "false"
click at [150, 240] on input "text" at bounding box center [253, 235] width 233 height 11
click at [149, 241] on input "dtan" at bounding box center [249, 235] width 224 height 11
type input "d tan"
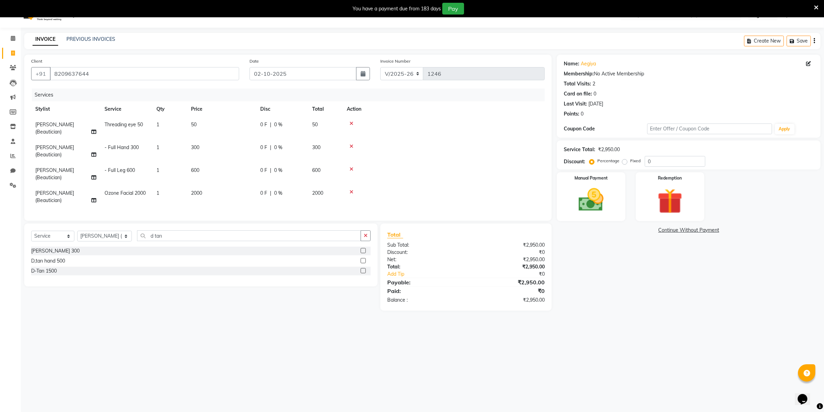
click at [364, 253] on label at bounding box center [362, 250] width 5 height 5
click at [364, 253] on input "checkbox" at bounding box center [362, 251] width 4 height 4
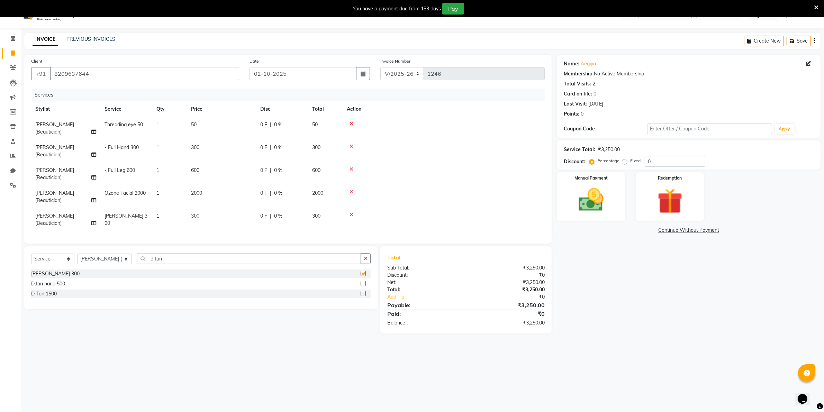
checkbox input "false"
click at [211, 215] on td "300" at bounding box center [221, 219] width 69 height 23
select select "89330"
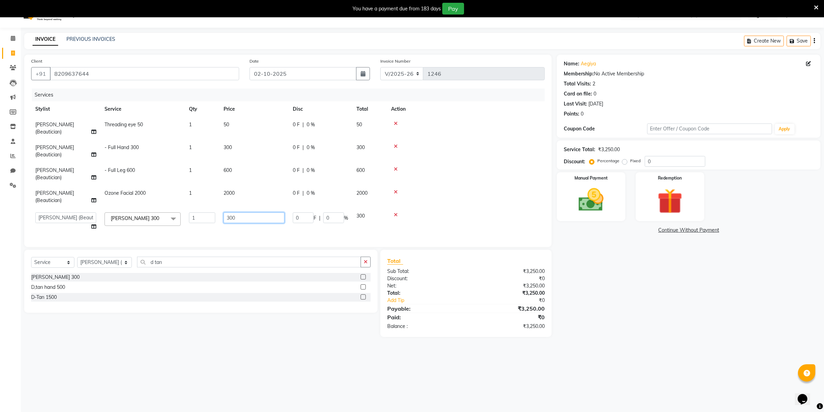
click at [236, 216] on input "300" at bounding box center [253, 217] width 61 height 11
type input "3"
type input "400"
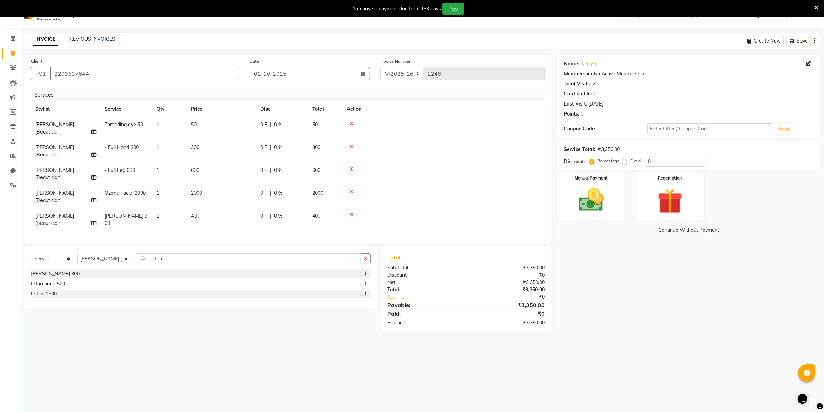
click at [409, 220] on td at bounding box center [443, 219] width 202 height 23
click at [583, 192] on img at bounding box center [590, 200] width 43 height 30
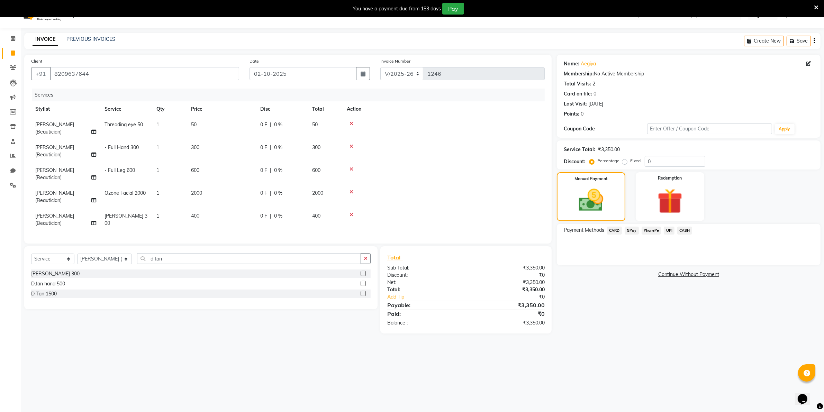
click at [632, 229] on span "GPay" at bounding box center [631, 231] width 14 height 8
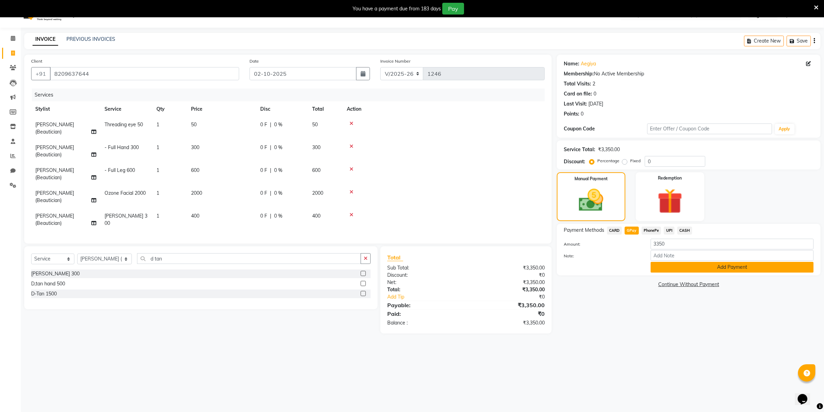
click at [694, 264] on button "Add Payment" at bounding box center [731, 267] width 163 height 11
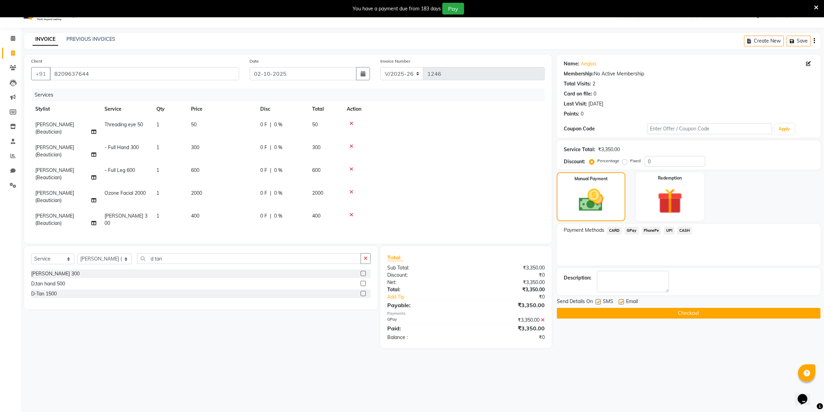
click at [679, 313] on button "Checkout" at bounding box center [689, 313] width 264 height 11
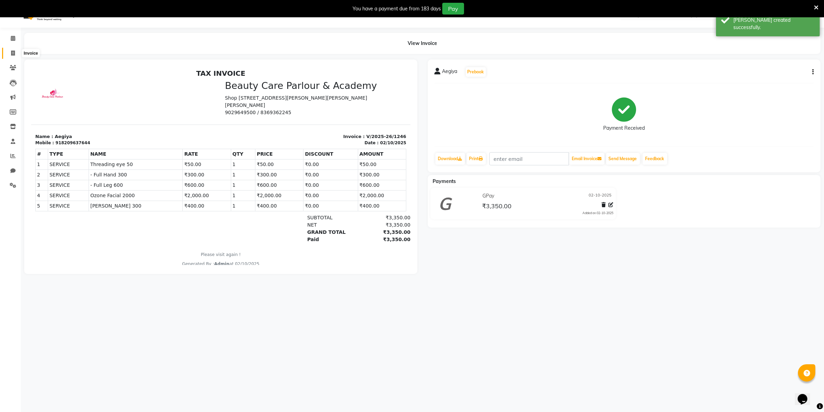
click at [12, 53] on icon at bounding box center [13, 53] width 4 height 5
select select "8049"
select select "service"
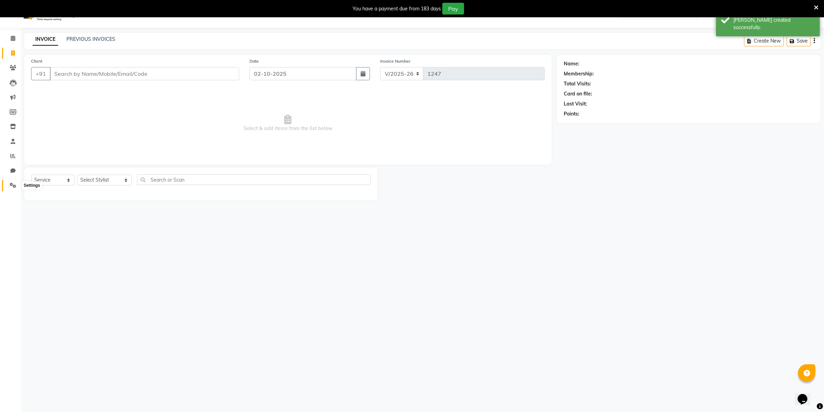
click at [11, 184] on icon at bounding box center [13, 185] width 7 height 5
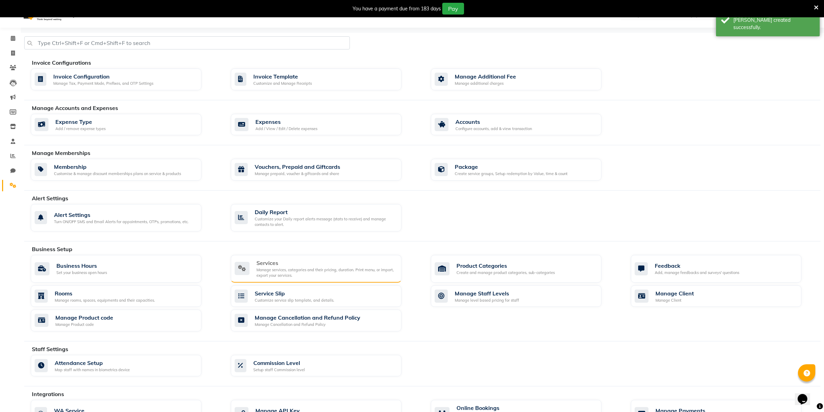
click at [275, 263] on div "Services" at bounding box center [325, 263] width 139 height 8
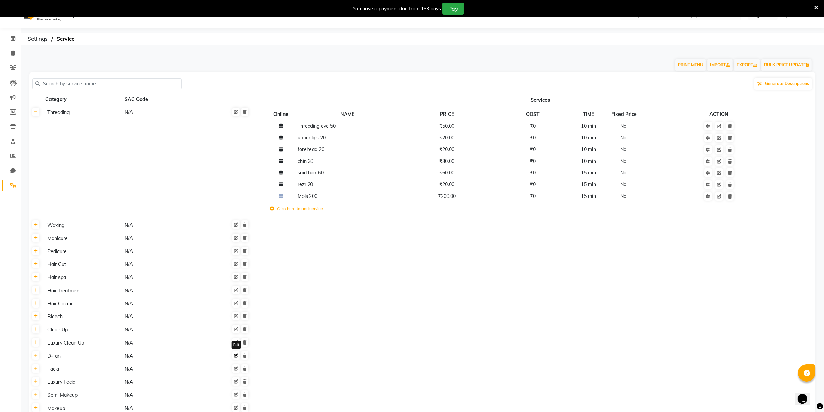
click at [235, 355] on icon at bounding box center [236, 356] width 4 height 4
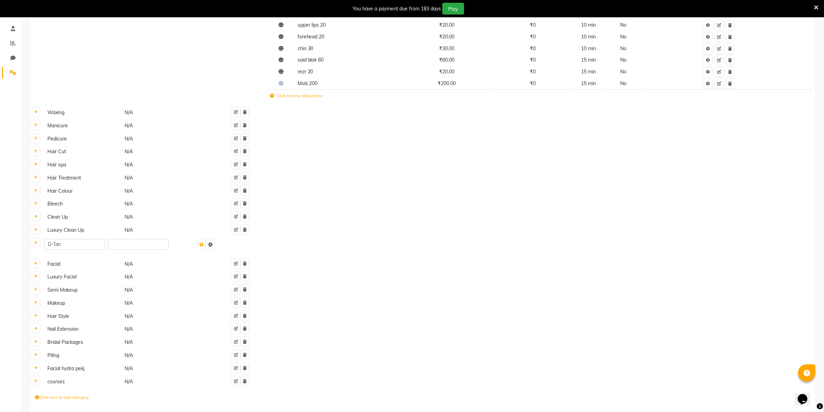
scroll to position [136, 0]
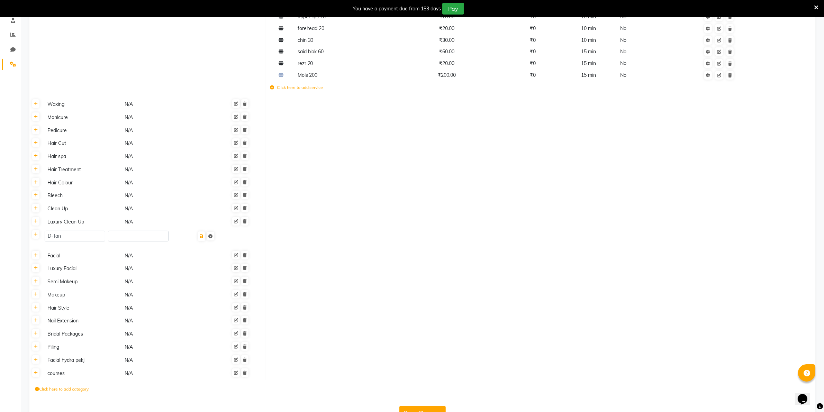
drag, startPoint x: 36, startPoint y: 256, endPoint x: 84, endPoint y: 245, distance: 49.1
click at [84, 245] on div "D-Tan" at bounding box center [154, 239] width 218 height 16
click at [36, 234] on icon at bounding box center [36, 234] width 4 height 4
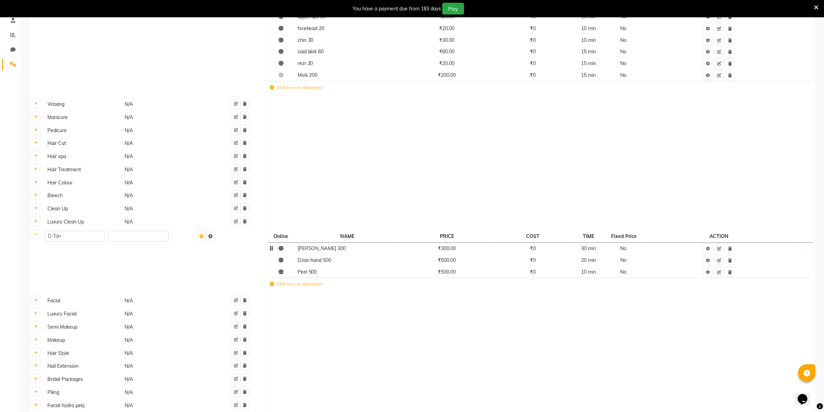
click at [464, 251] on td "₹300.00" at bounding box center [446, 248] width 95 height 12
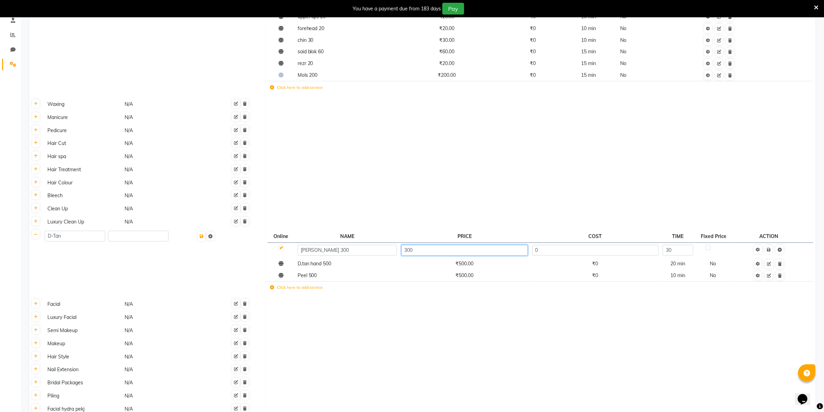
click at [416, 249] on input "300" at bounding box center [464, 250] width 126 height 11
type input "3"
type input "400"
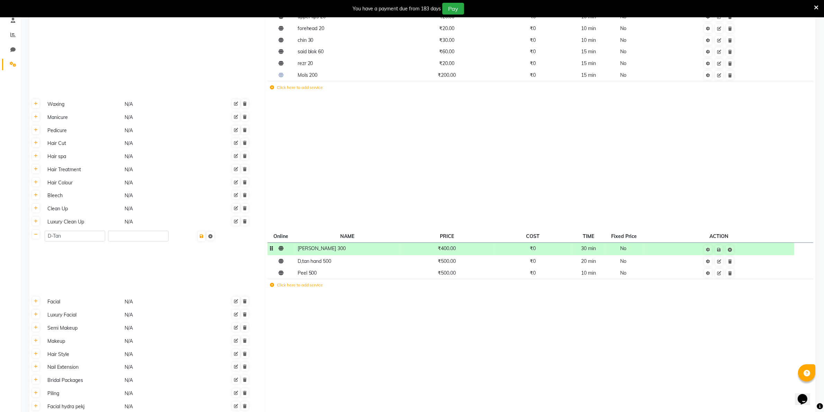
click at [770, 248] on td "Save" at bounding box center [719, 248] width 150 height 13
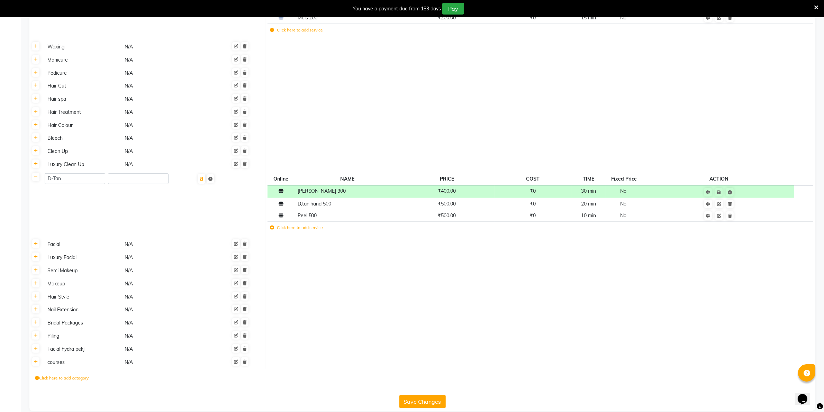
scroll to position [201, 0]
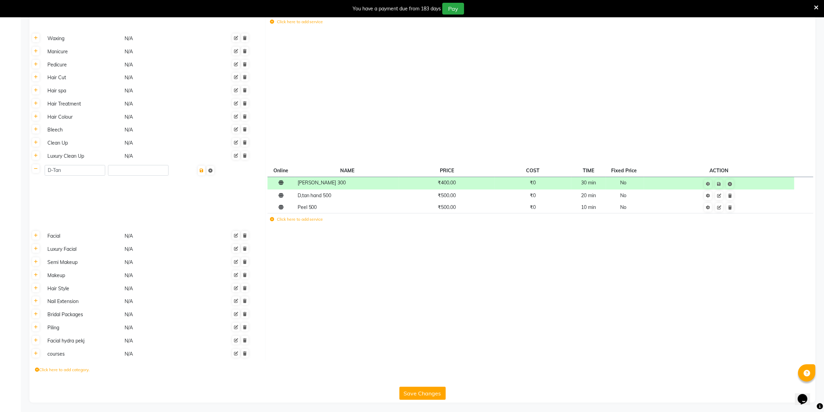
click at [424, 393] on button "Save Changes" at bounding box center [422, 393] width 46 height 13
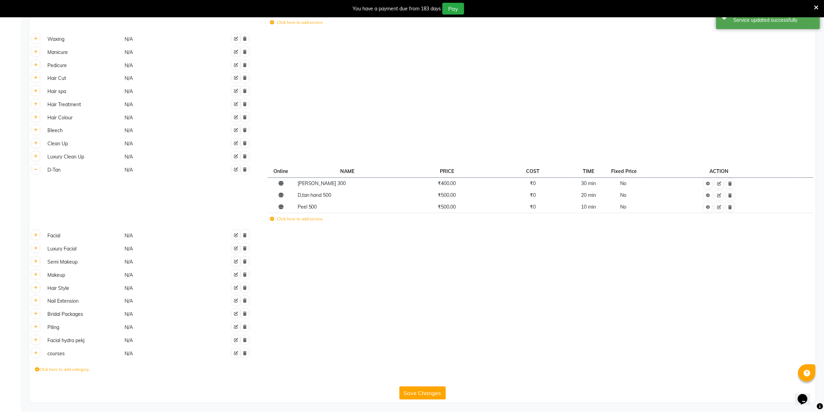
click at [815, 6] on icon at bounding box center [816, 7] width 4 height 6
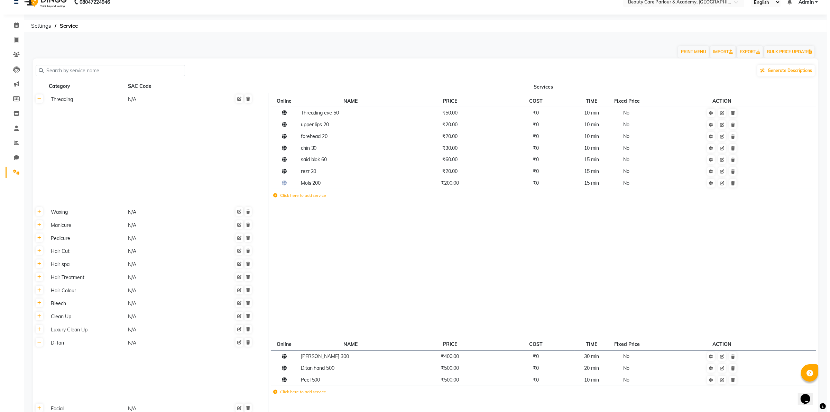
scroll to position [0, 0]
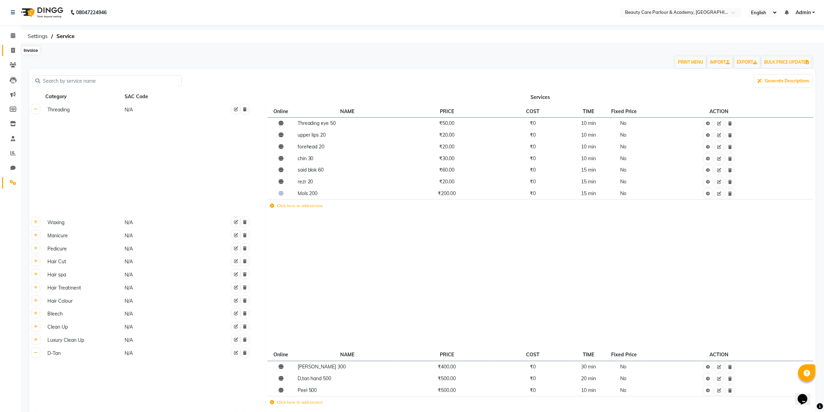
click at [10, 50] on span at bounding box center [13, 51] width 12 height 8
select select "service"
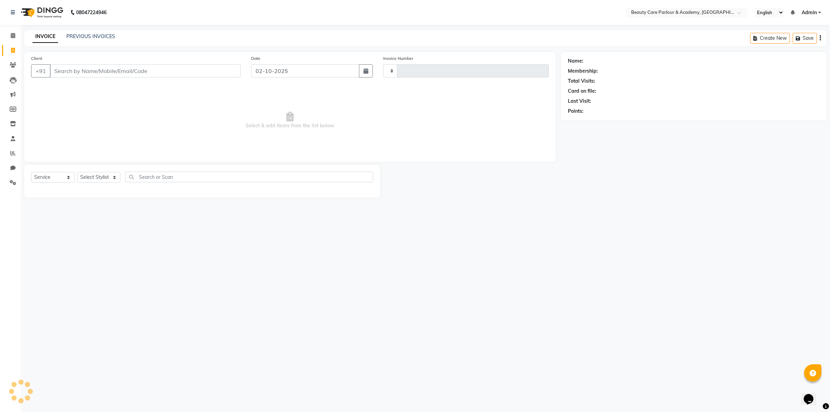
type input "1247"
select select "8049"
click at [54, 73] on input "Client" at bounding box center [145, 70] width 191 height 13
click at [56, 70] on input "Client" at bounding box center [145, 70] width 191 height 13
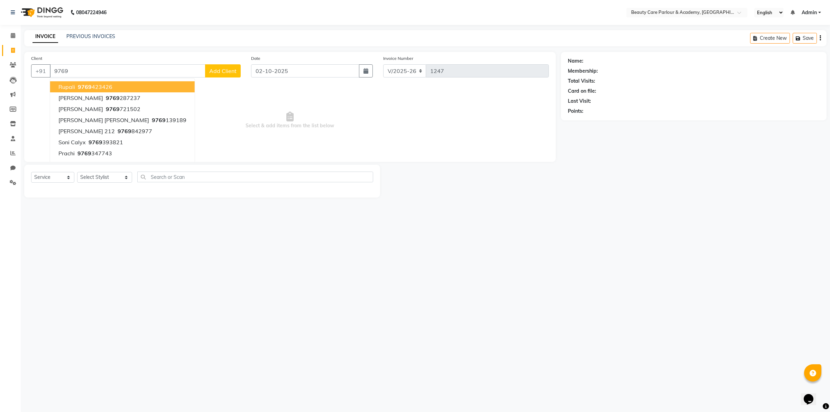
click at [91, 88] on ngb-highlight "9769 423426" at bounding box center [94, 86] width 36 height 7
type input "9769423426"
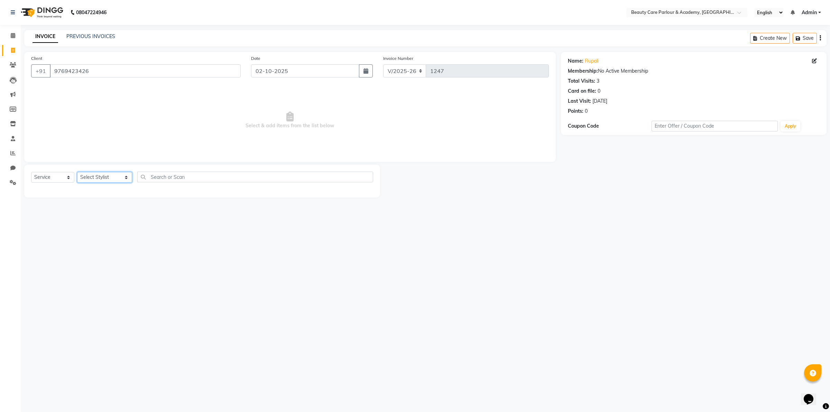
click at [106, 179] on select "Select Stylist [PERSON_NAME] [PERSON_NAME] (Beautician) [PERSON_NAME] [PERSON_N…" at bounding box center [104, 177] width 55 height 11
select select "76923"
click at [77, 172] on select "Select Stylist [PERSON_NAME] [PERSON_NAME] (Beautician) [PERSON_NAME] [PERSON_N…" at bounding box center [104, 177] width 55 height 11
click at [363, 193] on label at bounding box center [365, 191] width 5 height 5
click at [363, 193] on input "checkbox" at bounding box center [365, 192] width 4 height 4
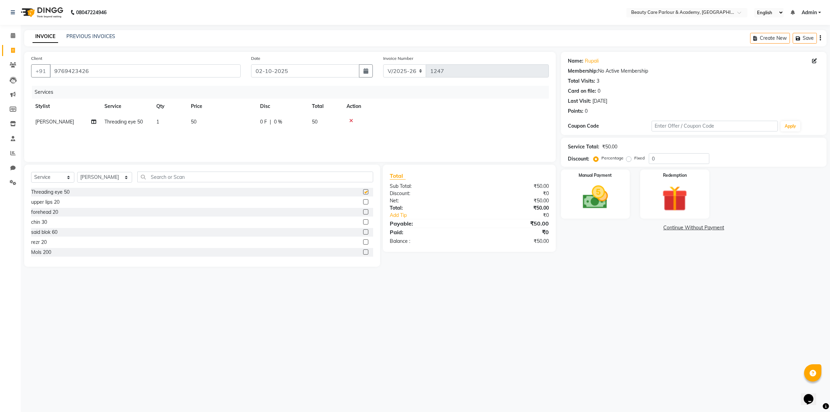
checkbox input "false"
drag, startPoint x: 370, startPoint y: 253, endPoint x: 324, endPoint y: 256, distance: 46.1
click at [324, 256] on div "Mols 200" at bounding box center [202, 252] width 342 height 9
drag, startPoint x: 370, startPoint y: 251, endPoint x: 379, endPoint y: 285, distance: 35.4
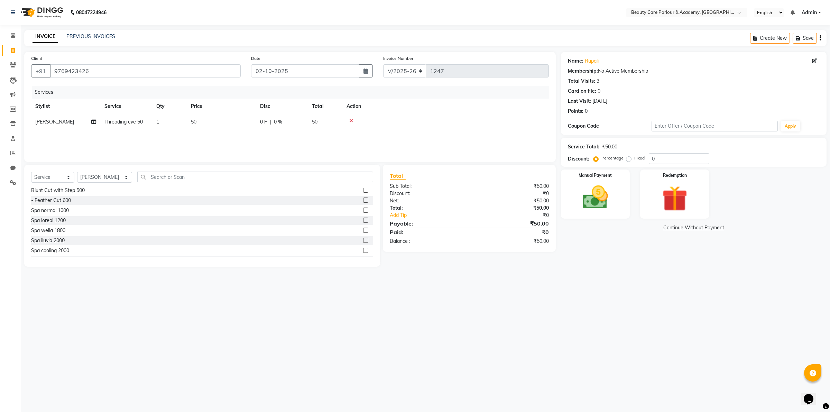
drag, startPoint x: 379, startPoint y: 285, endPoint x: 350, endPoint y: 284, distance: 29.8
drag, startPoint x: 350, startPoint y: 284, endPoint x: 436, endPoint y: 306, distance: 89.2
drag, startPoint x: 436, startPoint y: 306, endPoint x: 355, endPoint y: 310, distance: 81.0
click at [355, 310] on div "08047224946 Select Location × Beauty Care Parlour & Academy, Kandivali West Eng…" at bounding box center [415, 206] width 830 height 412
drag, startPoint x: 369, startPoint y: 251, endPoint x: 361, endPoint y: 282, distance: 31.5
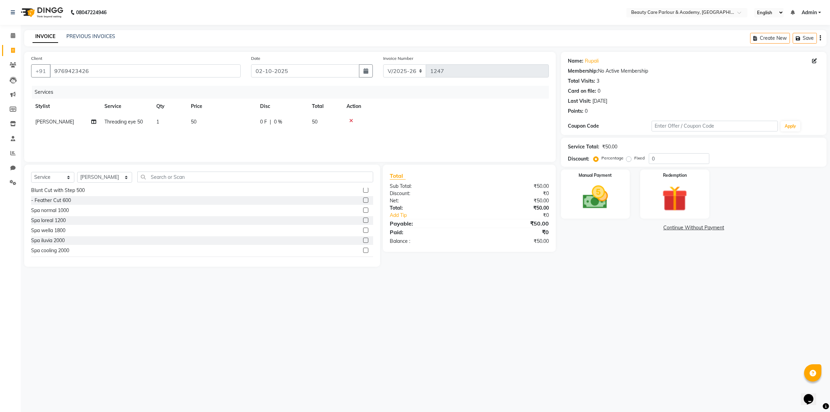
drag, startPoint x: 361, startPoint y: 282, endPoint x: 307, endPoint y: 268, distance: 56.0
click at [307, 268] on main "INVOICE PREVIOUS INVOICES Create New Save Client [PHONE_NUMBER] Date [DATE] Inv…" at bounding box center [425, 153] width 809 height 247
click at [363, 215] on label at bounding box center [365, 213] width 5 height 5
click at [363, 215] on input "checkbox" at bounding box center [365, 214] width 4 height 4
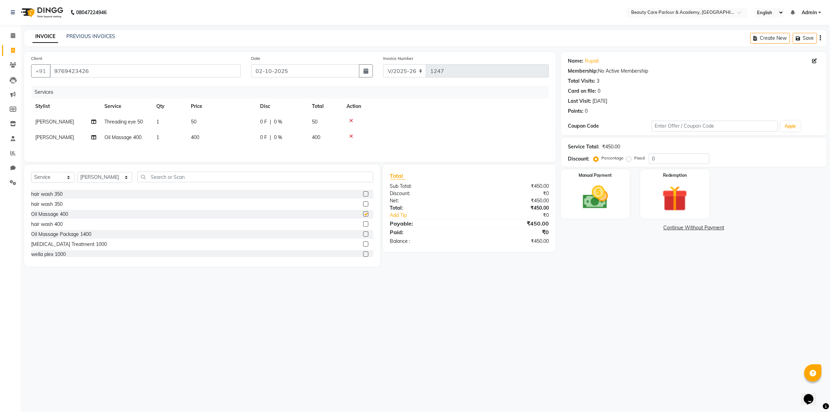
checkbox input "false"
click at [149, 178] on input "text" at bounding box center [255, 177] width 236 height 11
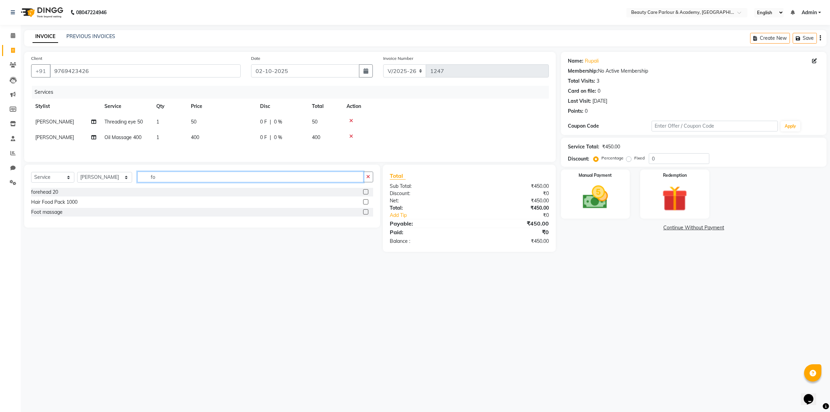
scroll to position [0, 0]
type input "foot"
click at [365, 194] on label at bounding box center [365, 191] width 5 height 5
click at [365, 194] on input "checkbox" at bounding box center [365, 192] width 4 height 4
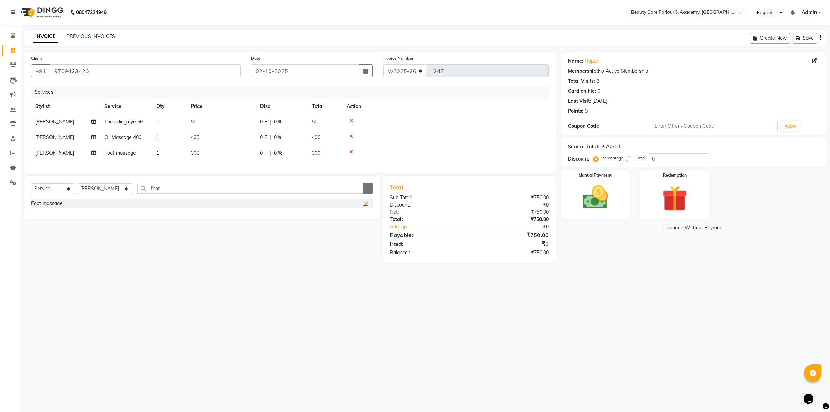
checkbox input "false"
click at [595, 202] on img at bounding box center [595, 197] width 43 height 30
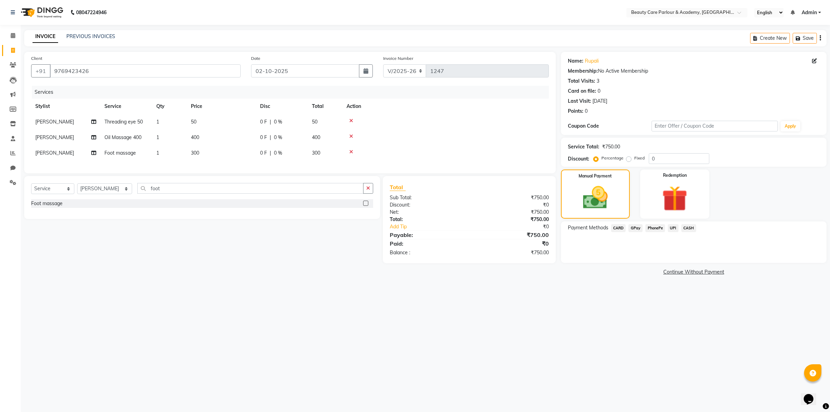
click at [689, 227] on span "CASH" at bounding box center [688, 228] width 15 height 8
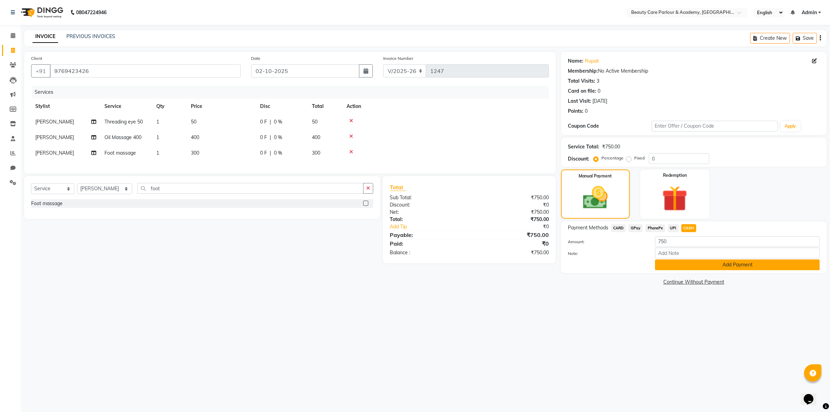
click at [707, 262] on button "Add Payment" at bounding box center [737, 264] width 165 height 11
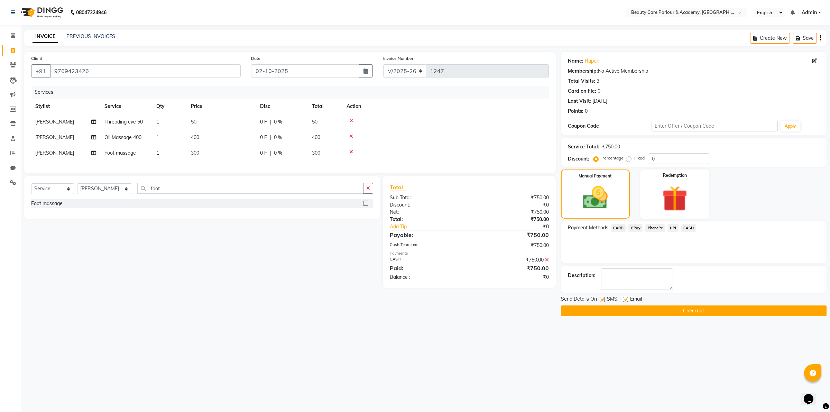
click at [708, 310] on button "Checkout" at bounding box center [694, 310] width 266 height 11
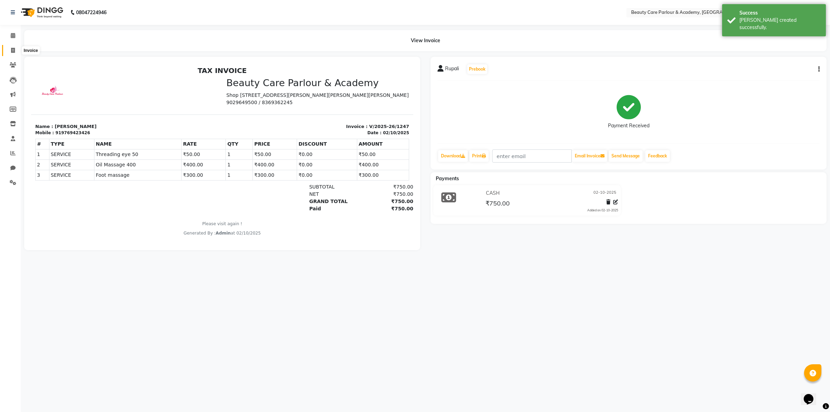
click at [14, 49] on icon at bounding box center [13, 50] width 4 height 5
select select "8049"
select select "service"
